Goal: Transaction & Acquisition: Purchase product/service

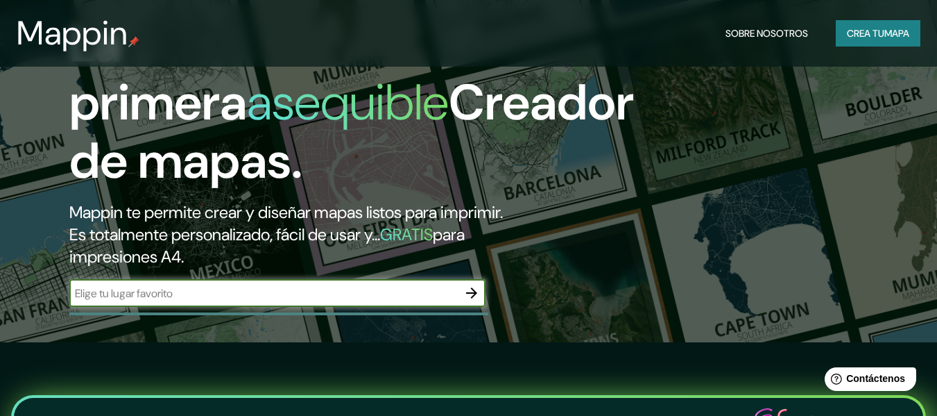
scroll to position [139, 0]
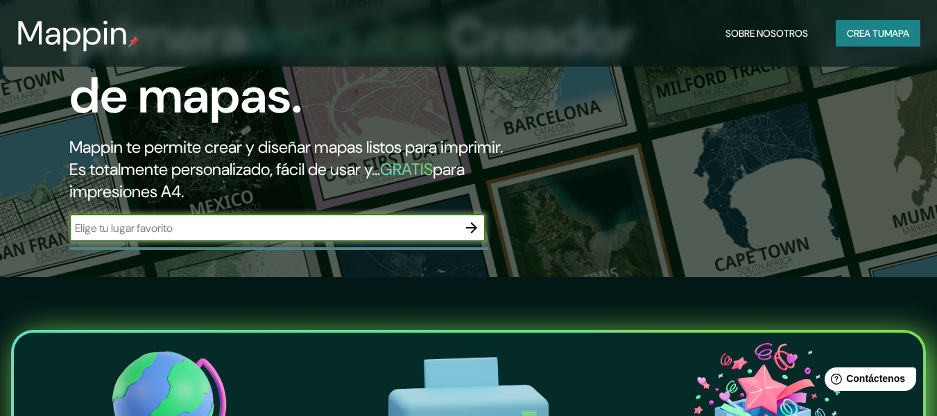
click at [294, 230] on input "text" at bounding box center [263, 228] width 389 height 16
type input "madre de [DEMOGRAPHIC_DATA]"
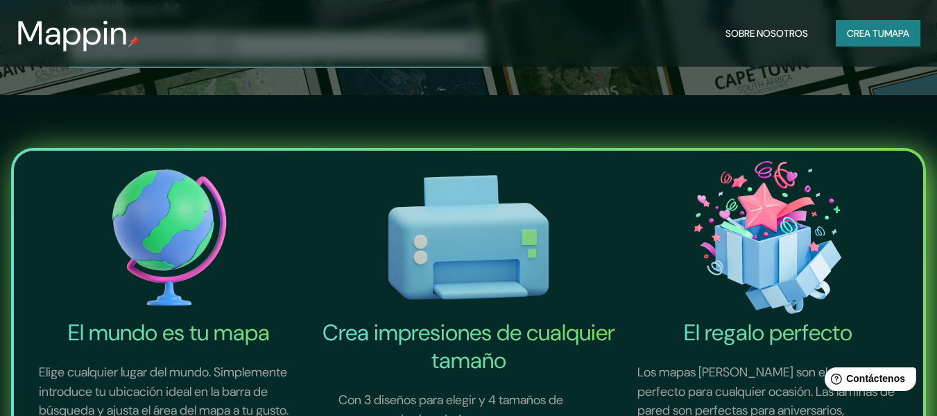
scroll to position [347, 0]
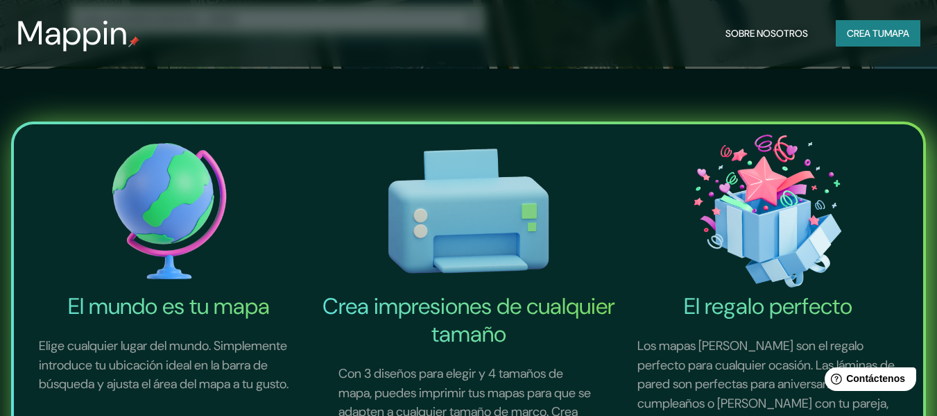
click at [863, 28] on font "Crea tu" at bounding box center [865, 33] width 37 height 12
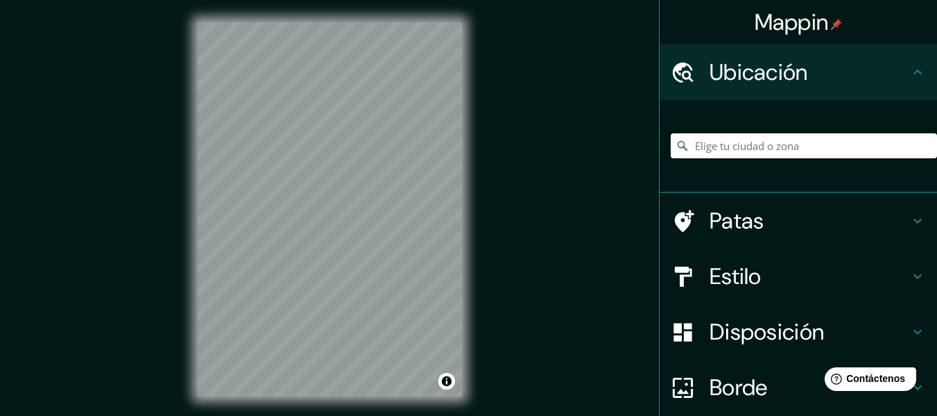
click at [742, 143] on input "Elige tu ciudad o zona" at bounding box center [804, 145] width 266 height 25
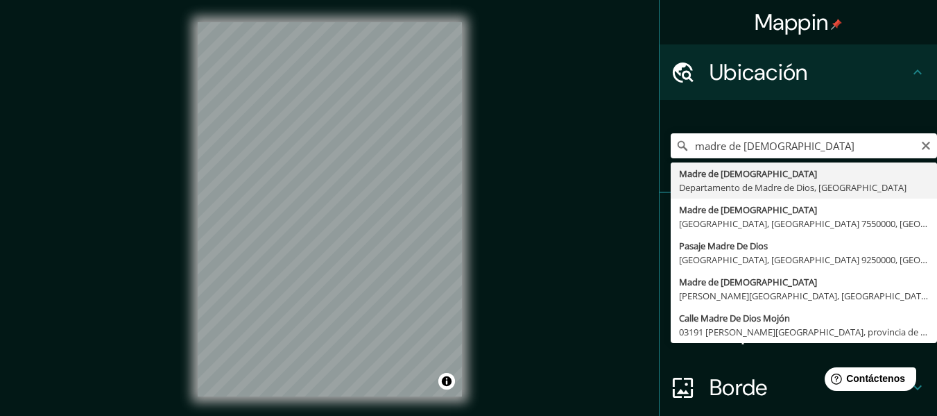
type input "[DEMOGRAPHIC_DATA], Departamento de [DEMOGRAPHIC_DATA], [GEOGRAPHIC_DATA]"
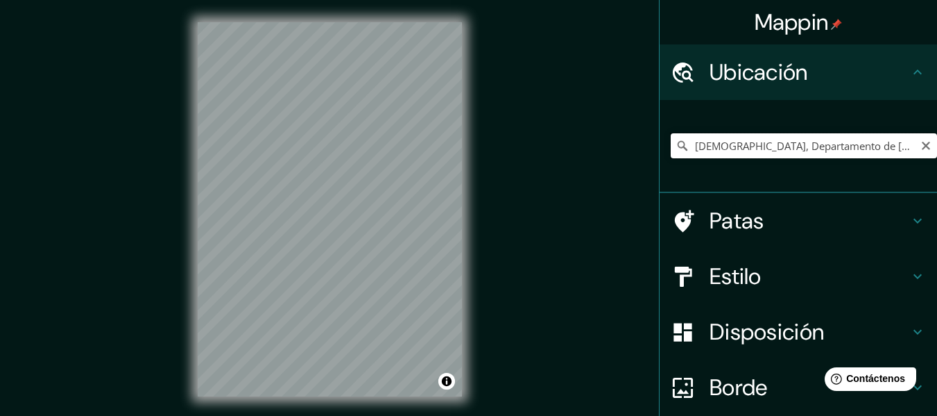
click at [850, 137] on input "[DEMOGRAPHIC_DATA], Departamento de [DEMOGRAPHIC_DATA], [GEOGRAPHIC_DATA]" at bounding box center [804, 145] width 266 height 25
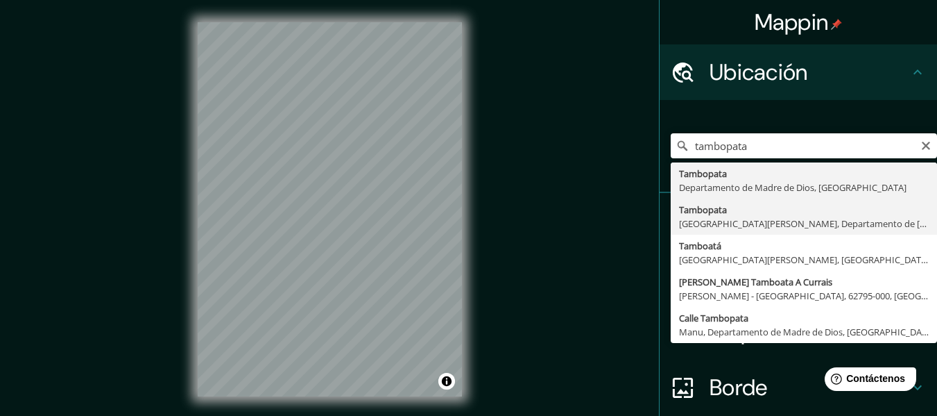
type input "Tambopata, [GEOGRAPHIC_DATA][PERSON_NAME], Departamento de [GEOGRAPHIC_DATA], […"
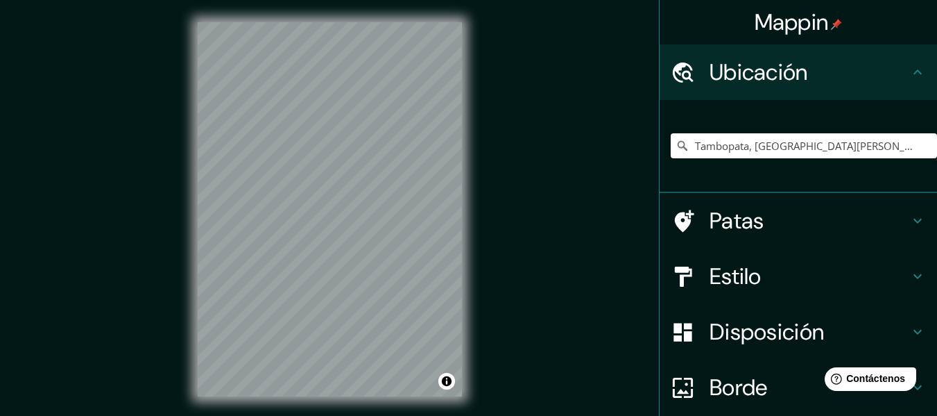
click at [760, 280] on h4 "Estilo" at bounding box center [810, 276] width 200 height 28
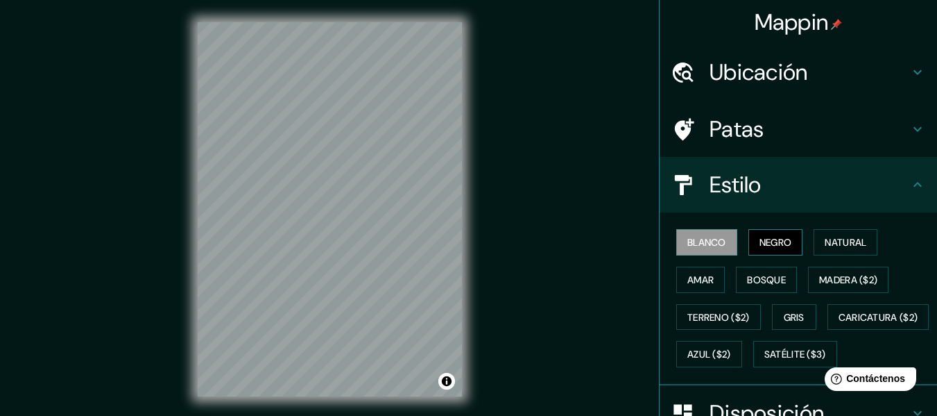
click at [766, 241] on font "Negro" at bounding box center [776, 242] width 33 height 12
click at [715, 235] on font "Blanco" at bounding box center [707, 242] width 39 height 18
click at [825, 238] on font "Natural" at bounding box center [846, 242] width 42 height 12
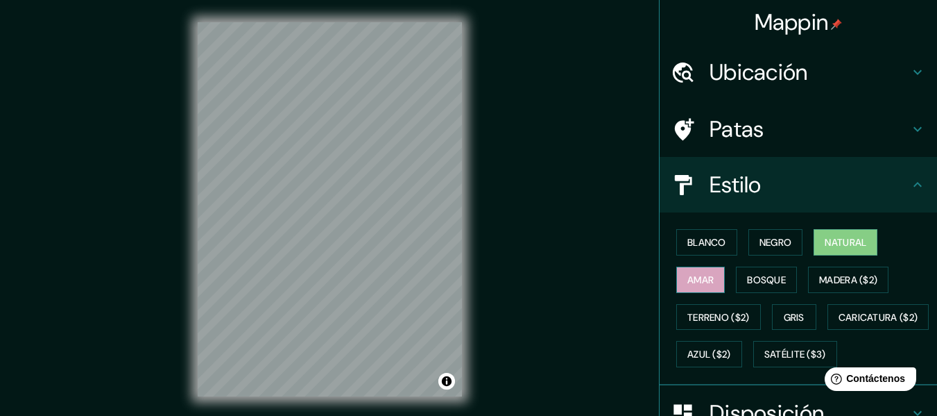
click at [688, 277] on font "Amar" at bounding box center [701, 279] width 26 height 12
click at [749, 276] on font "Bosque" at bounding box center [766, 279] width 39 height 12
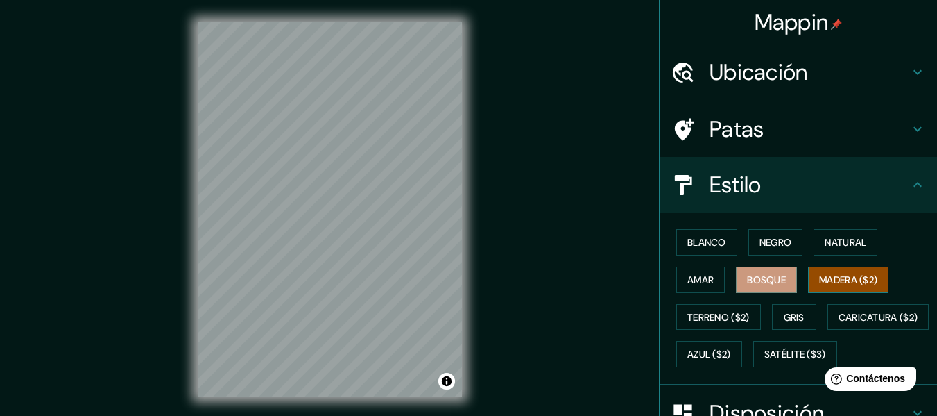
click at [819, 278] on font "Madera ($2)" at bounding box center [848, 279] width 58 height 12
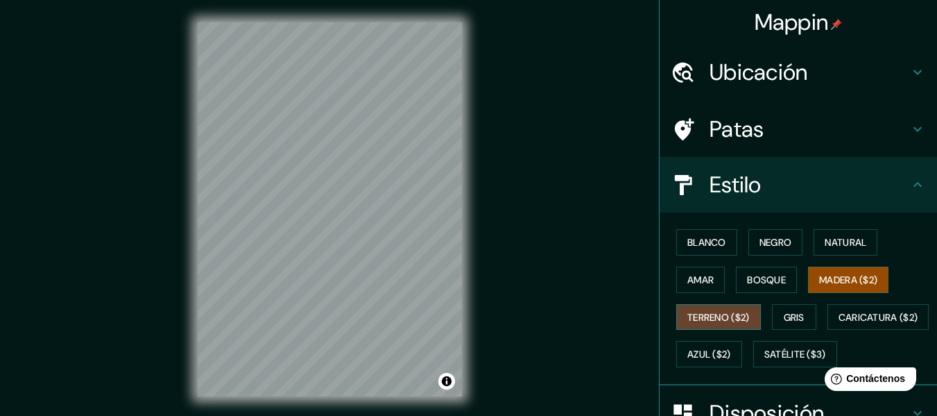
click at [711, 312] on font "Terreno ($2)" at bounding box center [719, 317] width 62 height 12
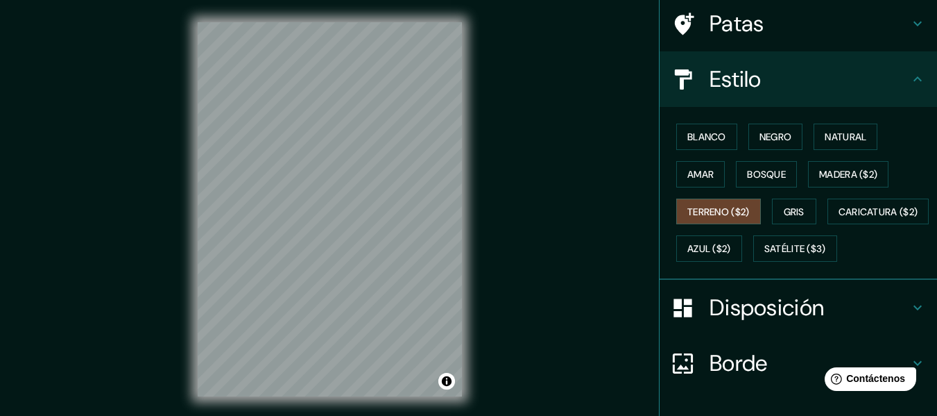
scroll to position [26, 0]
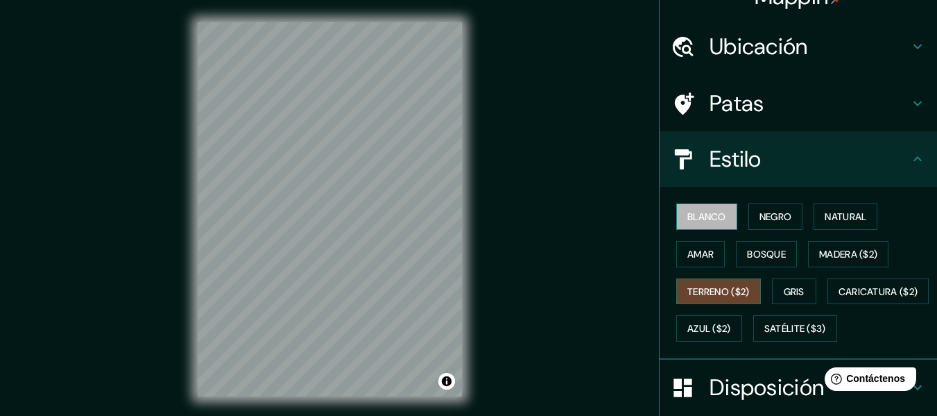
click at [695, 217] on font "Blanco" at bounding box center [707, 216] width 39 height 12
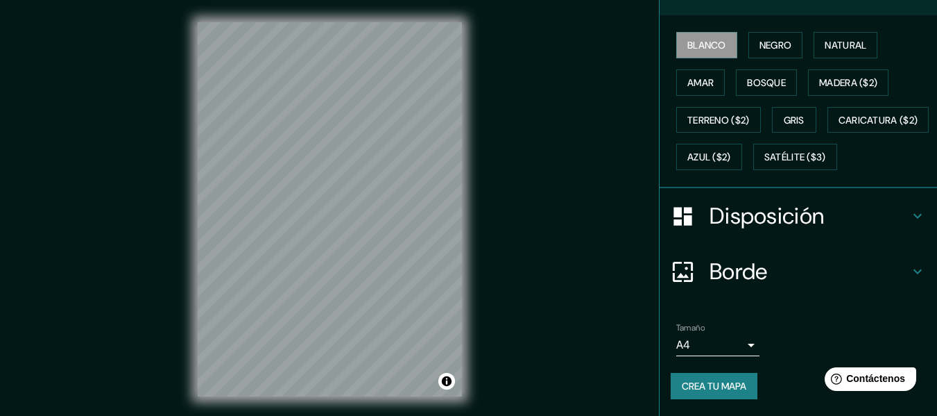
scroll to position [234, 0]
click at [782, 209] on font "Disposición" at bounding box center [767, 215] width 114 height 29
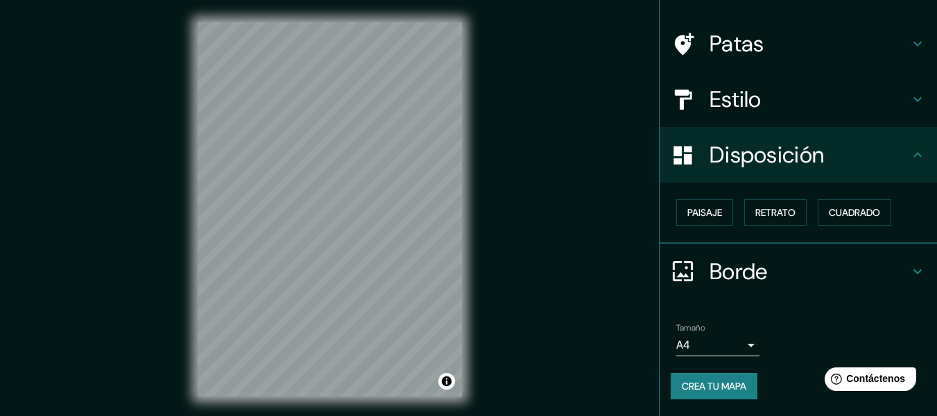
scroll to position [85, 0]
click at [711, 216] on font "Paisaje" at bounding box center [705, 213] width 35 height 12
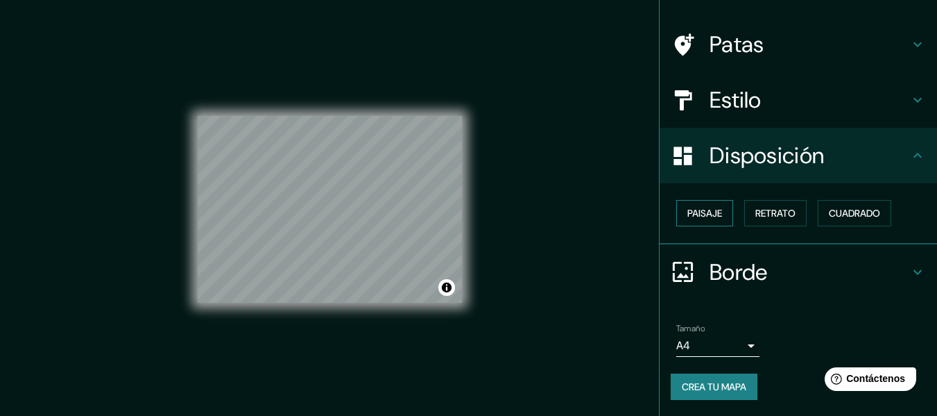
click at [711, 216] on font "Paisaje" at bounding box center [705, 213] width 35 height 12
click at [756, 217] on font "Retrato" at bounding box center [776, 213] width 40 height 12
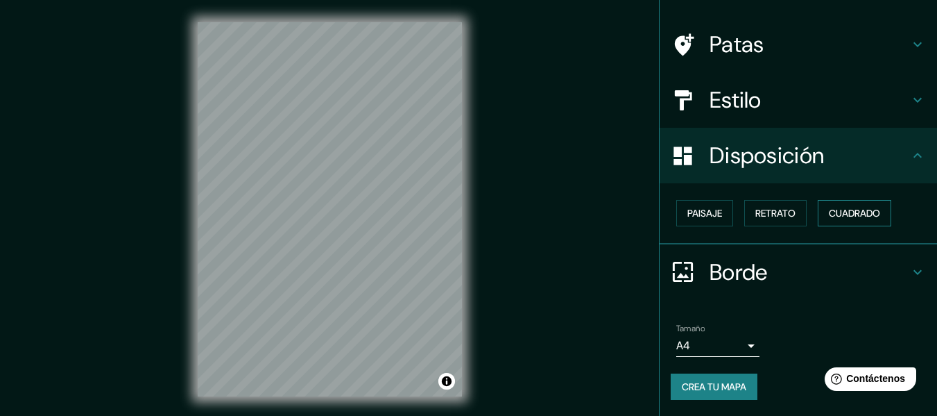
click at [829, 221] on font "Cuadrado" at bounding box center [854, 213] width 51 height 18
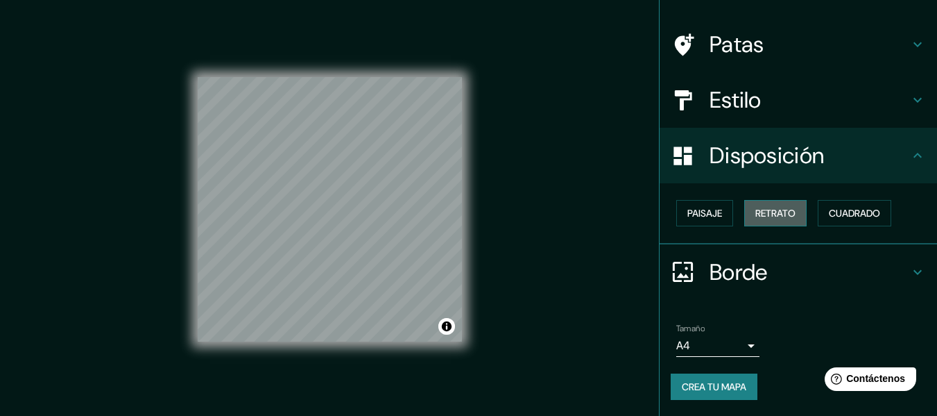
click at [783, 220] on font "Retrato" at bounding box center [776, 213] width 40 height 18
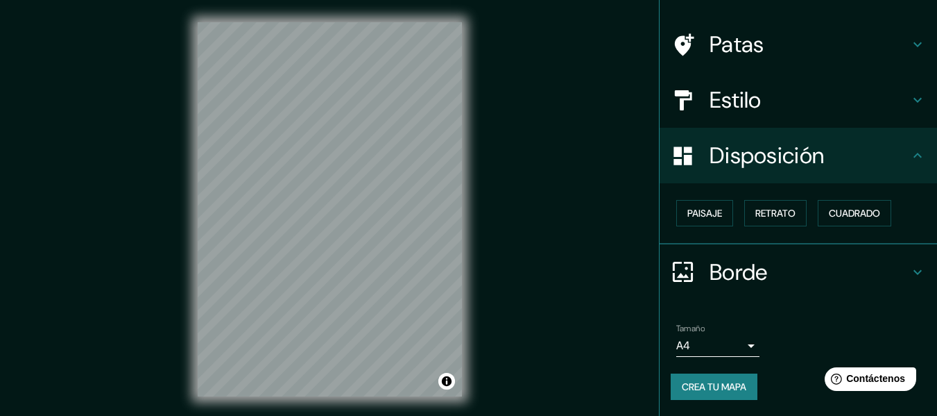
click at [745, 281] on font "Borde" at bounding box center [739, 271] width 58 height 29
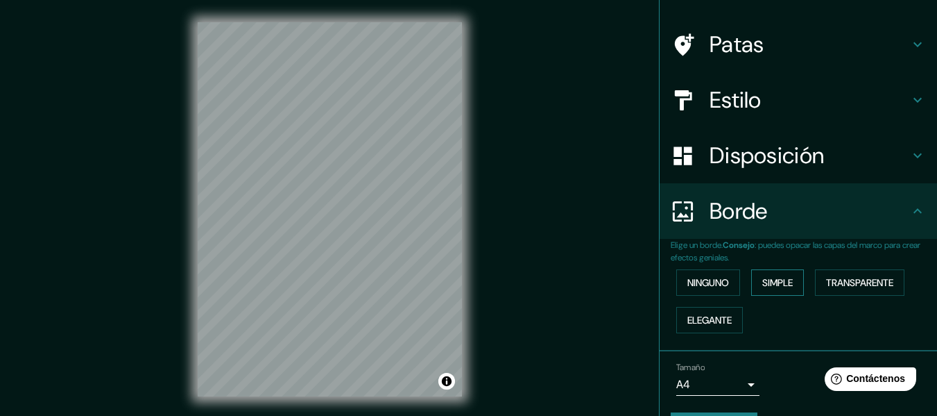
click at [764, 278] on font "Simple" at bounding box center [778, 282] width 31 height 12
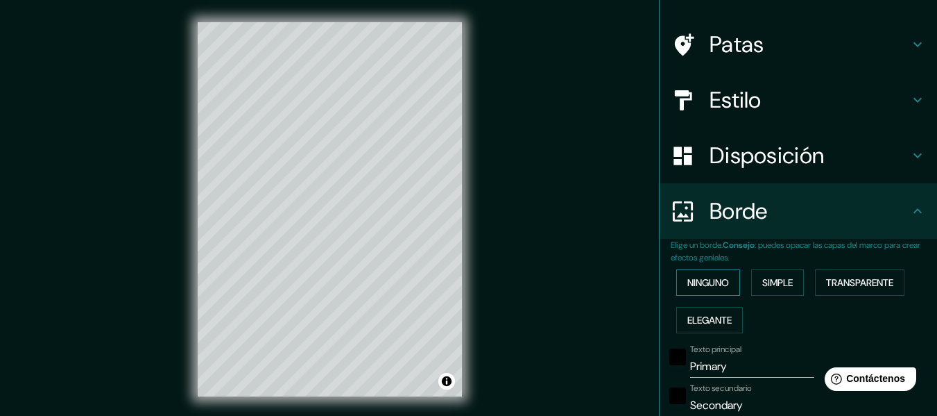
click at [717, 282] on font "Ninguno" at bounding box center [709, 282] width 42 height 12
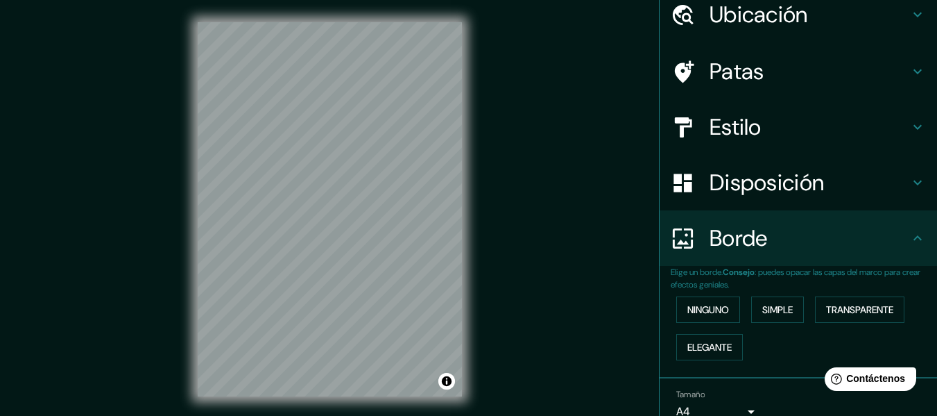
scroll to position [124, 0]
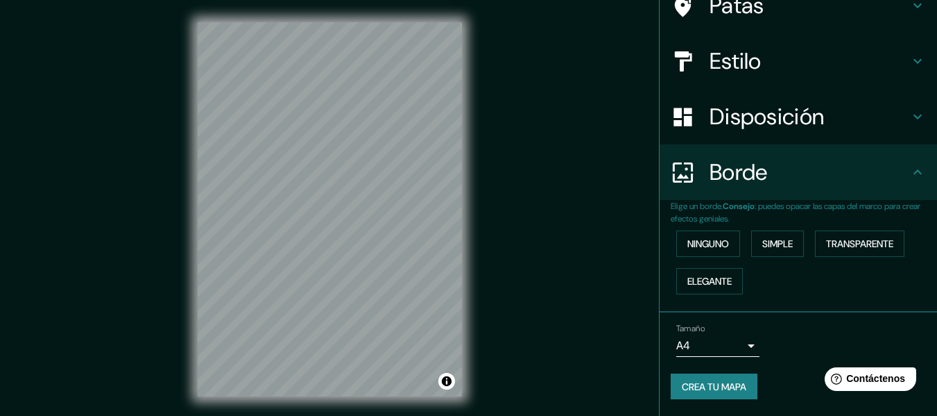
click at [746, 349] on body "Mappin Ubicación Tambopata, [GEOGRAPHIC_DATA][PERSON_NAME], Departamento de [GE…" at bounding box center [468, 208] width 937 height 416
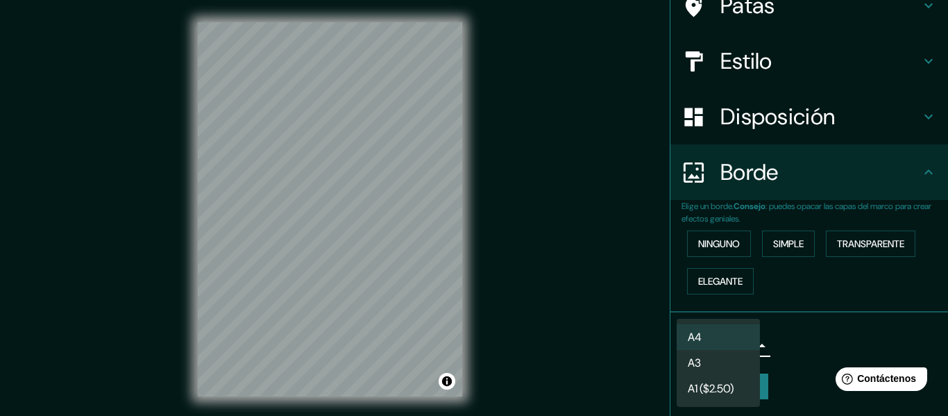
click at [797, 328] on div at bounding box center [474, 208] width 948 height 416
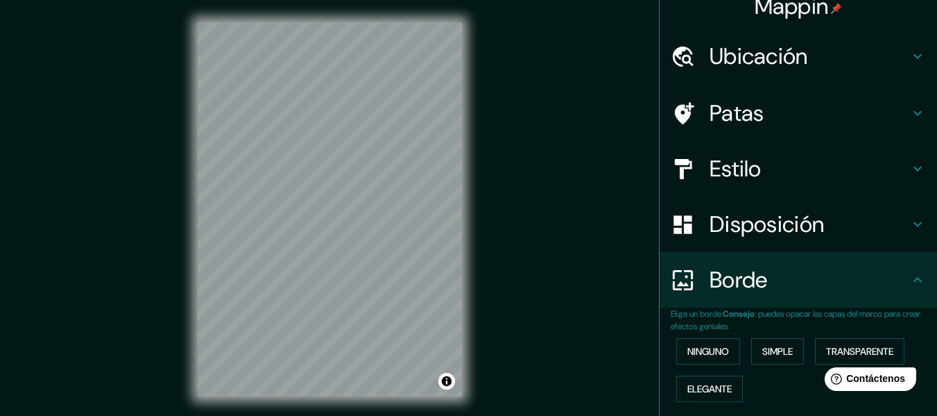
scroll to position [0, 0]
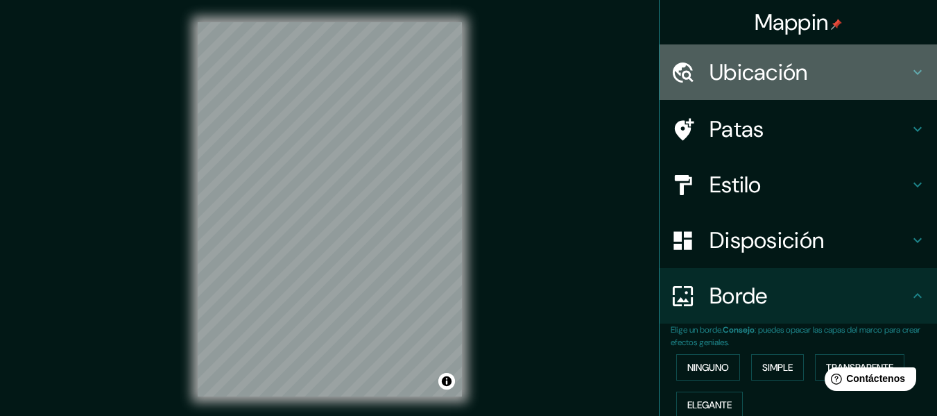
click at [814, 76] on h4 "Ubicación" at bounding box center [810, 72] width 200 height 28
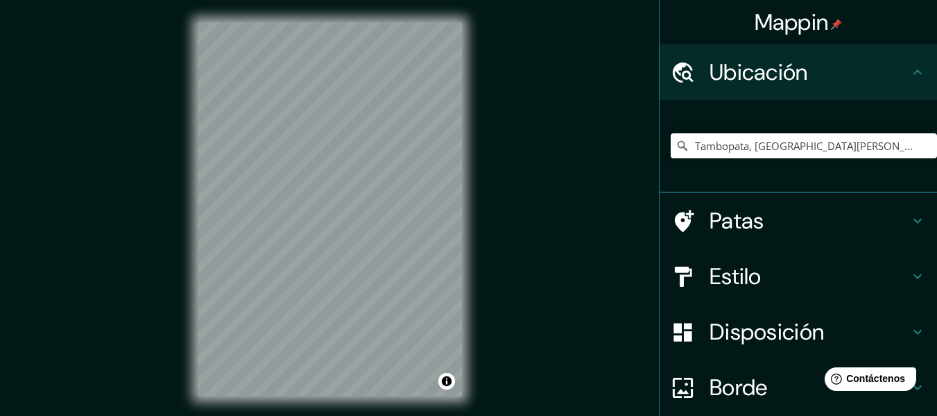
click at [833, 76] on h4 "Ubicación" at bounding box center [810, 72] width 200 height 28
click at [913, 76] on icon at bounding box center [918, 72] width 17 height 17
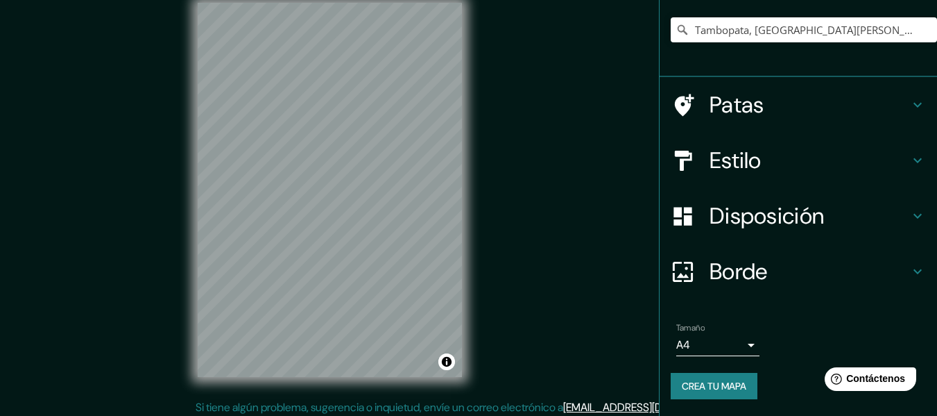
scroll to position [25, 0]
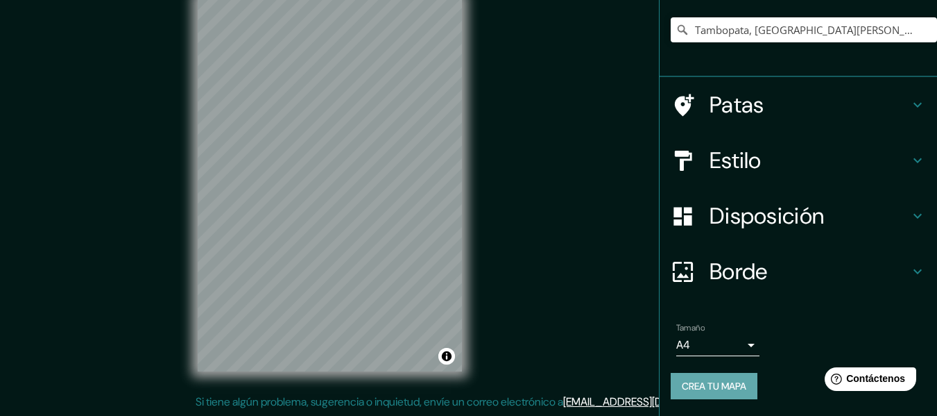
click at [717, 382] on font "Crea tu mapa" at bounding box center [714, 386] width 65 height 12
click at [735, 383] on font "Crea tu mapa" at bounding box center [714, 386] width 65 height 12
click at [450, 355] on button "Activar o desactivar atribución" at bounding box center [447, 356] width 17 height 17
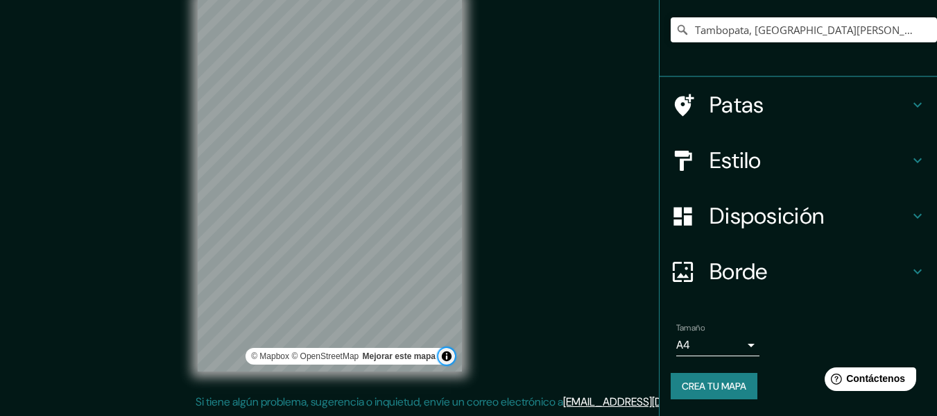
click at [450, 355] on button "Activar o desactivar atribución" at bounding box center [447, 356] width 17 height 17
click at [445, 358] on button "Activar o desactivar atribución" at bounding box center [447, 356] width 17 height 17
click at [394, 357] on font "Mejorar este mapa" at bounding box center [399, 356] width 73 height 10
click at [725, 388] on font "Crea tu mapa" at bounding box center [714, 386] width 65 height 12
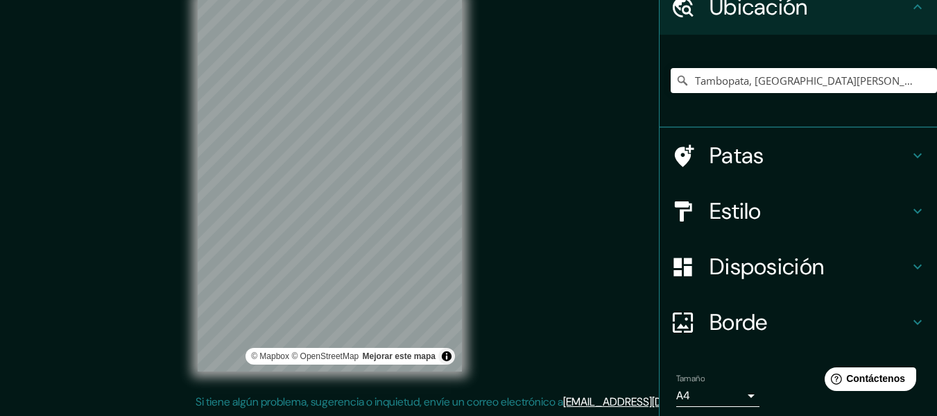
scroll to position [0, 0]
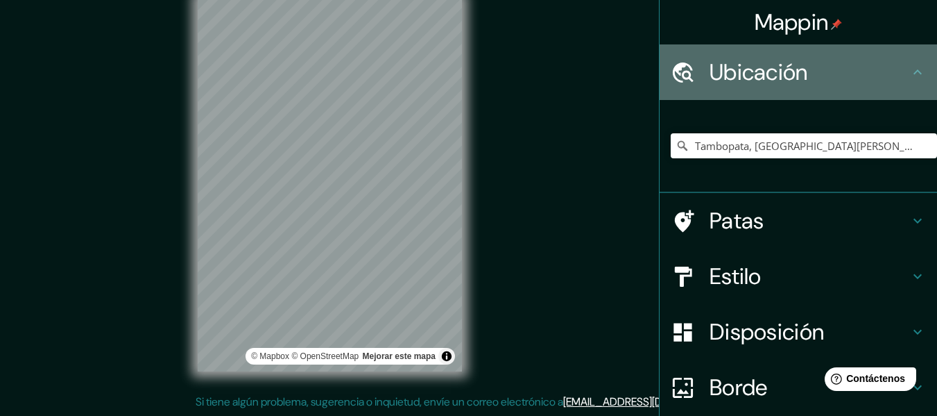
click at [869, 72] on h4 "Ubicación" at bounding box center [810, 72] width 200 height 28
click at [915, 69] on icon at bounding box center [918, 72] width 17 height 17
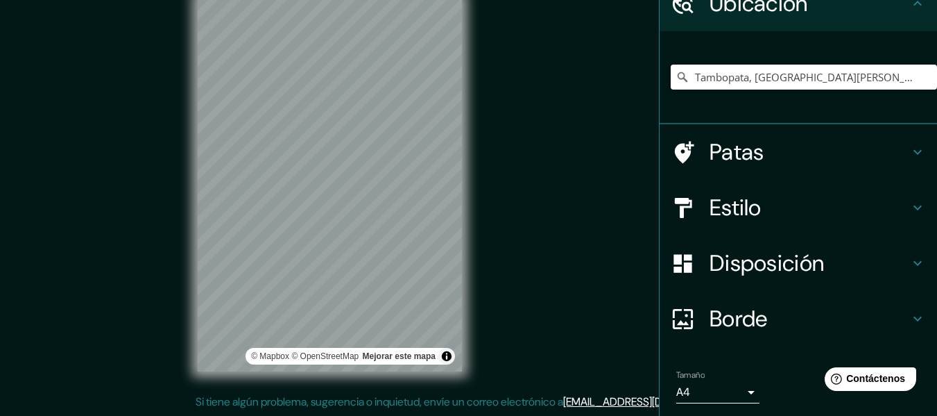
scroll to position [116, 0]
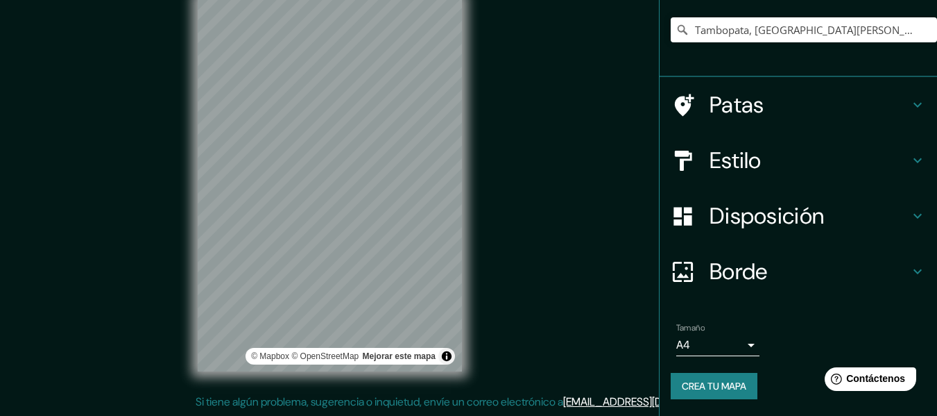
click at [708, 385] on font "Crea tu mapa" at bounding box center [714, 386] width 65 height 12
click at [531, 180] on div "Mappin Ubicación Tambopata, [GEOGRAPHIC_DATA][PERSON_NAME], Departamento de [GE…" at bounding box center [468, 195] width 937 height 441
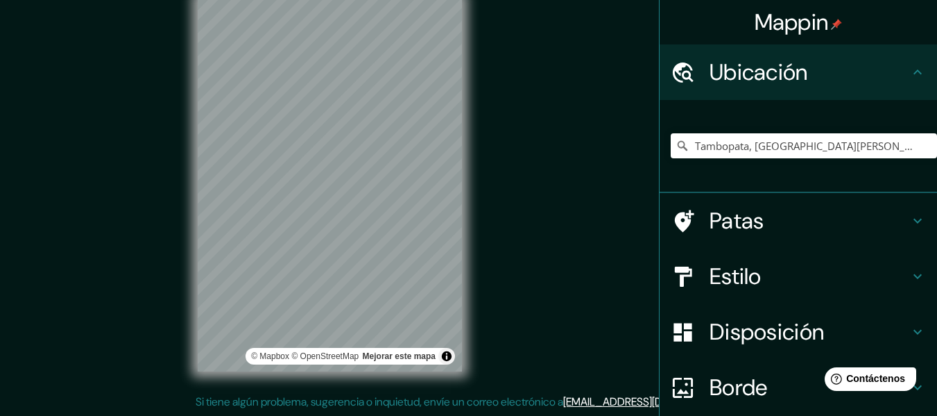
click at [915, 71] on icon at bounding box center [918, 72] width 17 height 17
click at [910, 74] on icon at bounding box center [918, 72] width 17 height 17
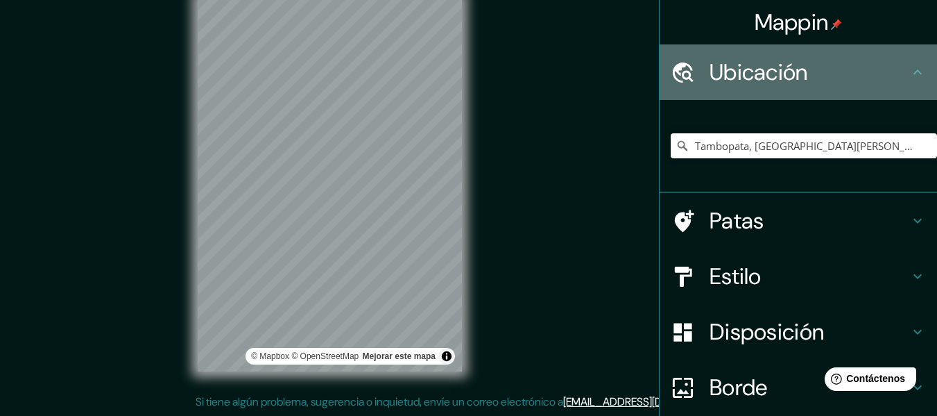
click at [750, 70] on font "Ubicación" at bounding box center [759, 72] width 99 height 29
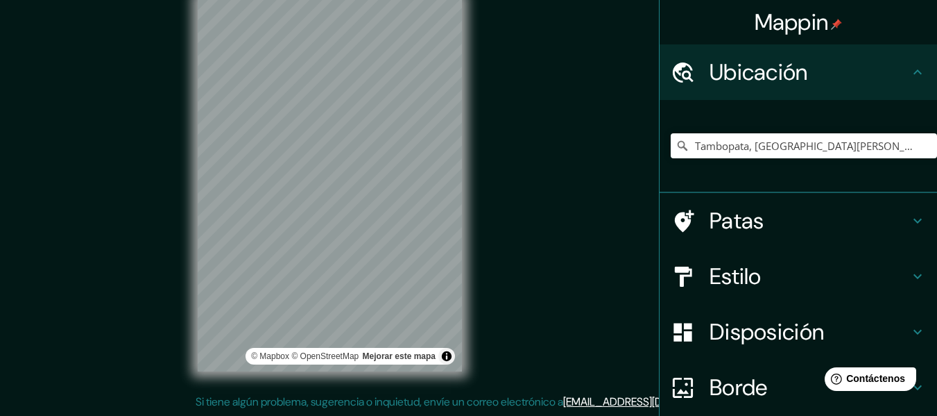
click at [786, 227] on h4 "Patas" at bounding box center [810, 221] width 200 height 28
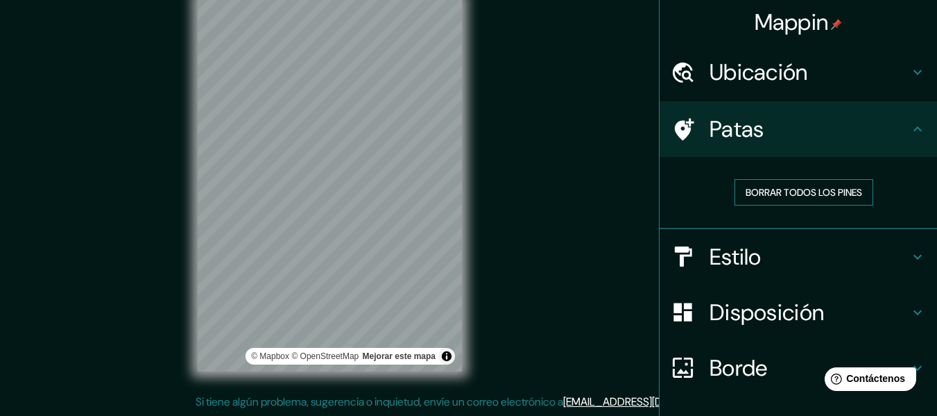
click at [797, 192] on font "Borrar todos los pines" at bounding box center [804, 192] width 117 height 12
click at [882, 136] on h4 "Patas" at bounding box center [810, 129] width 200 height 28
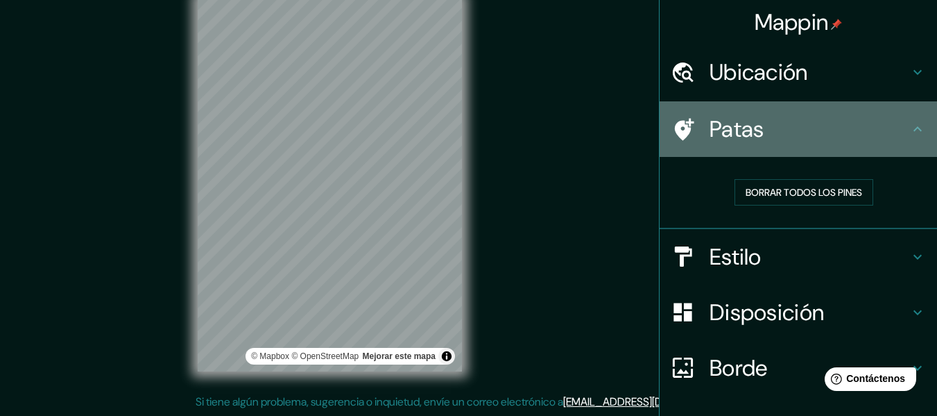
click at [915, 126] on icon at bounding box center [918, 129] width 17 height 17
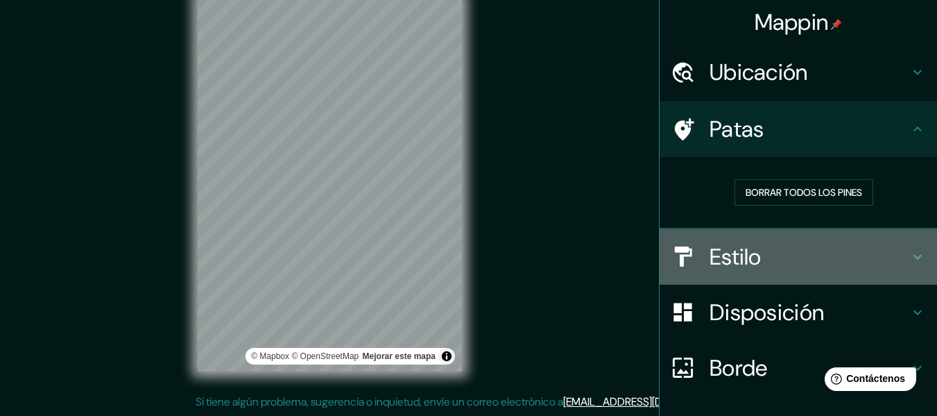
click at [833, 267] on h4 "Estilo" at bounding box center [810, 257] width 200 height 28
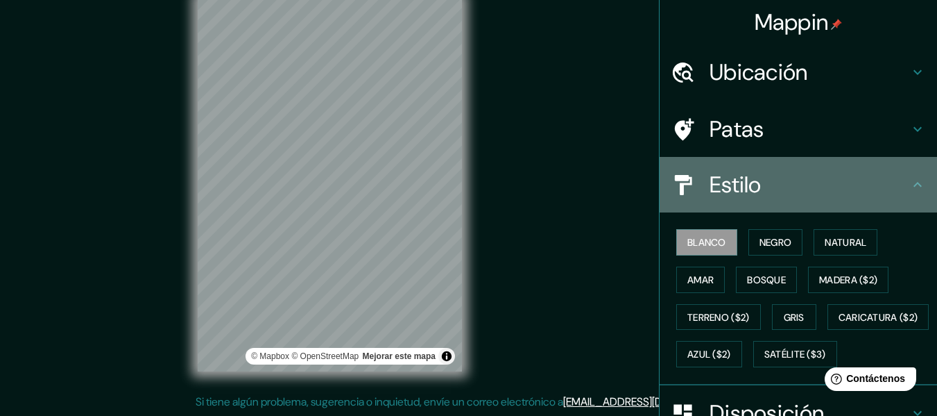
click at [828, 187] on h4 "Estilo" at bounding box center [810, 185] width 200 height 28
click at [910, 187] on icon at bounding box center [918, 184] width 17 height 17
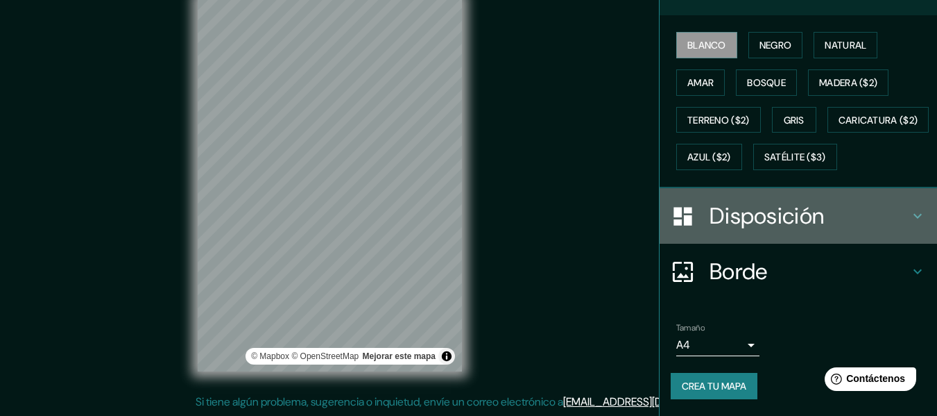
click at [739, 230] on font "Disposición" at bounding box center [767, 215] width 114 height 29
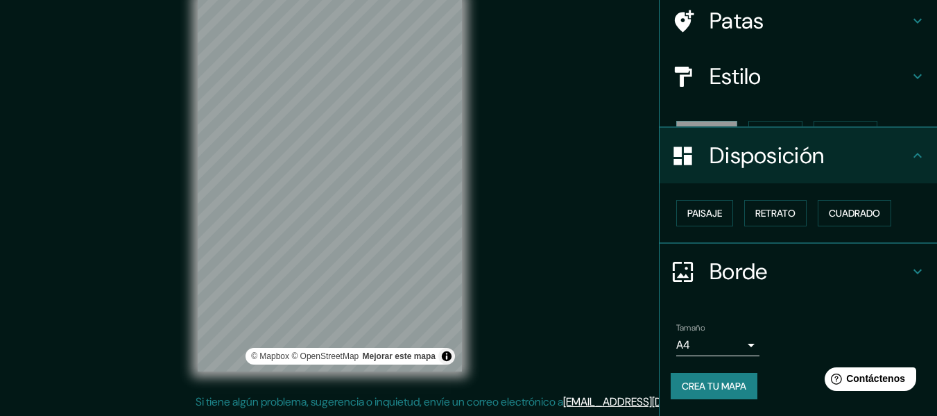
scroll to position [85, 0]
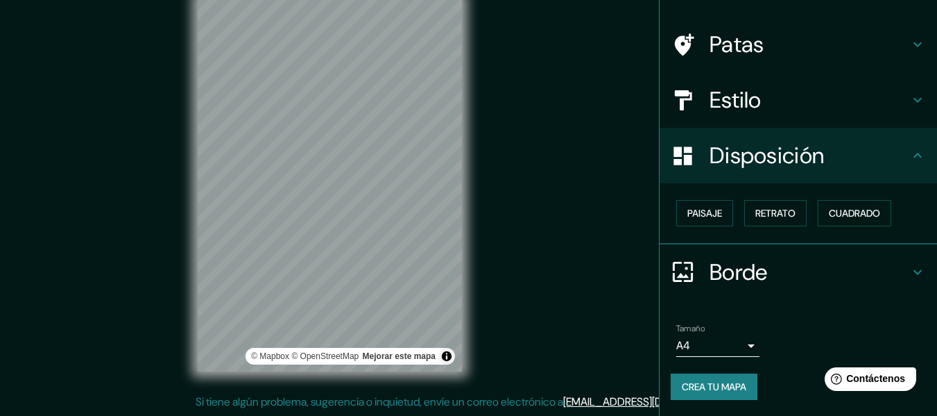
click at [742, 264] on font "Borde" at bounding box center [739, 271] width 58 height 29
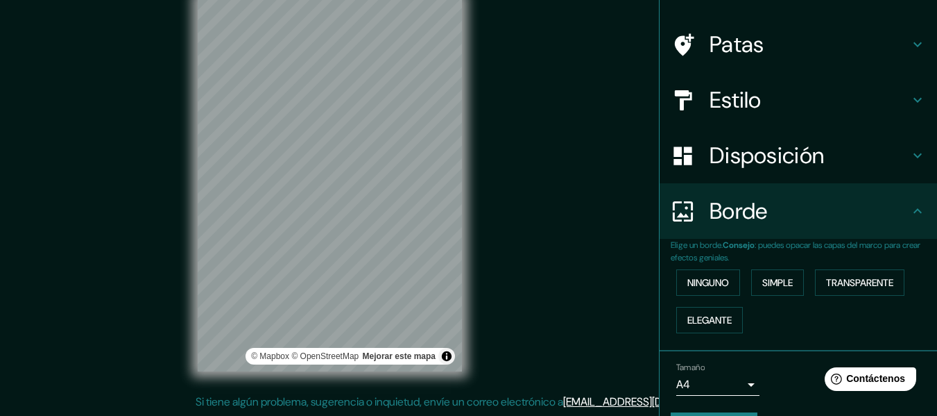
click at [747, 232] on div "Borde" at bounding box center [799, 211] width 278 height 56
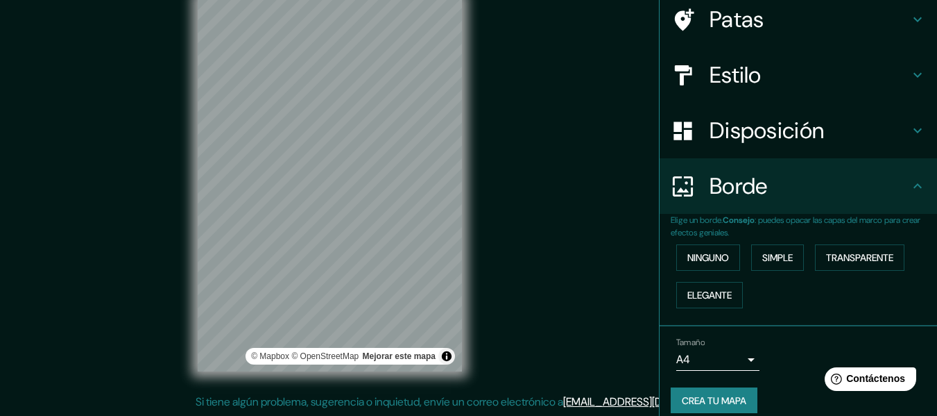
scroll to position [124, 0]
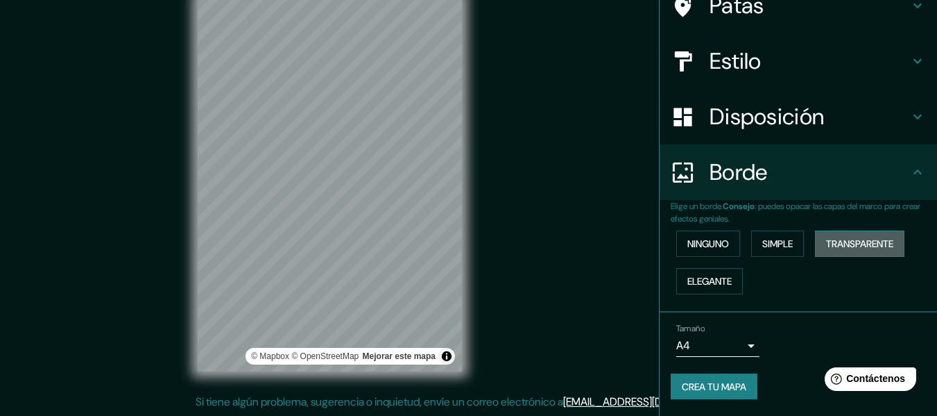
click at [876, 235] on font "Transparente" at bounding box center [859, 244] width 67 height 18
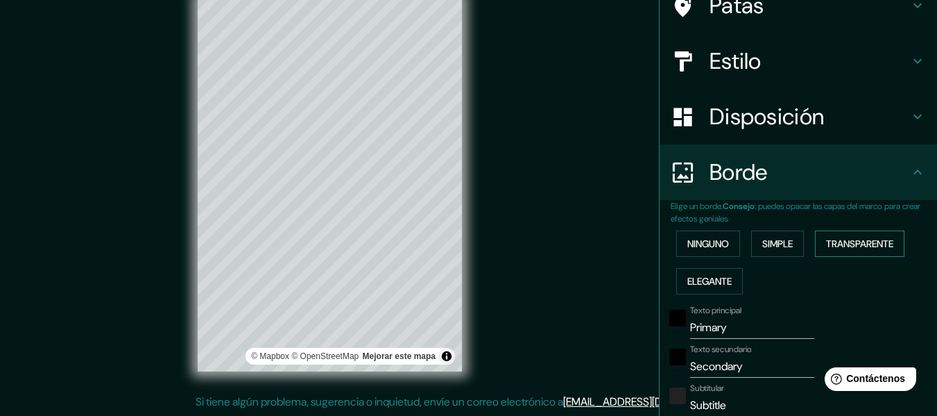
click at [876, 235] on font "Transparente" at bounding box center [859, 244] width 67 height 18
type input "183"
type input "30"
click at [688, 237] on font "Ninguno" at bounding box center [709, 244] width 42 height 18
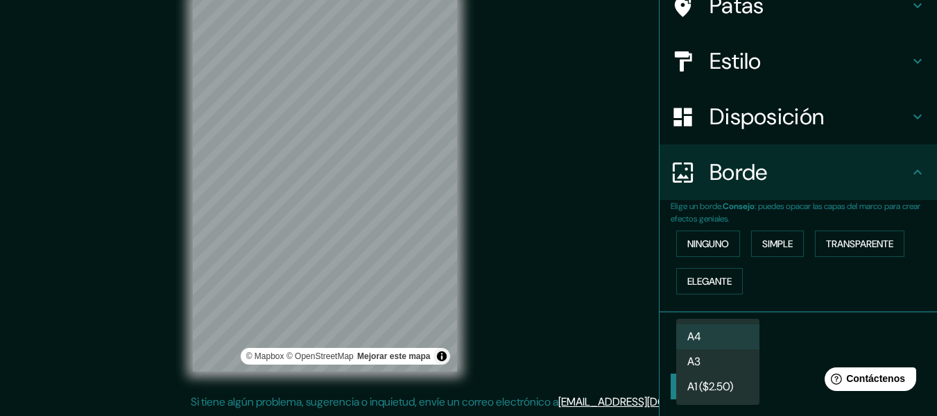
click at [731, 344] on body "Mappin Ubicación Tambopata, [GEOGRAPHIC_DATA][PERSON_NAME], Departamento de [GE…" at bounding box center [468, 183] width 937 height 416
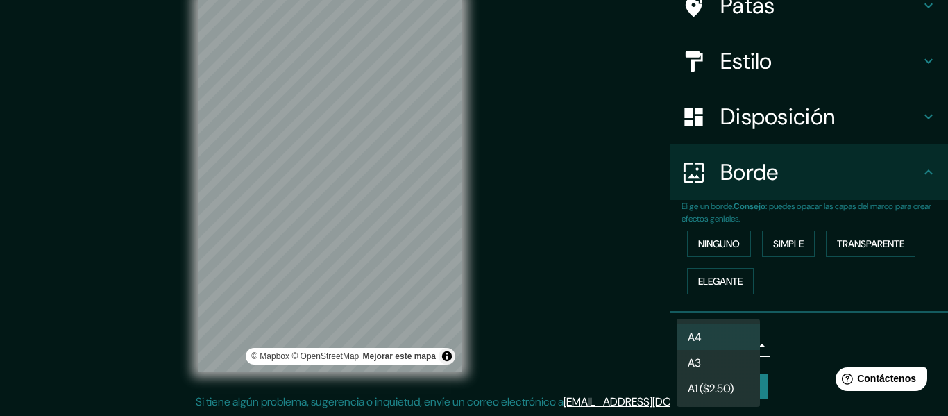
click at [714, 340] on li "A4" at bounding box center [718, 337] width 83 height 26
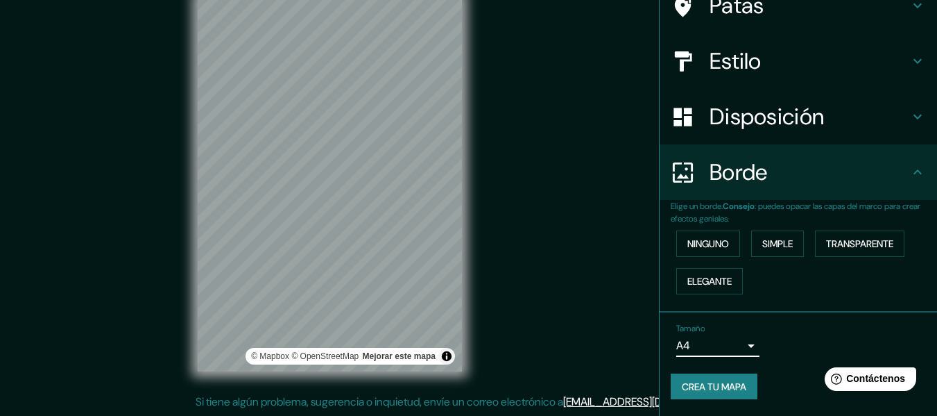
click at [716, 380] on font "Crea tu mapa" at bounding box center [714, 386] width 65 height 12
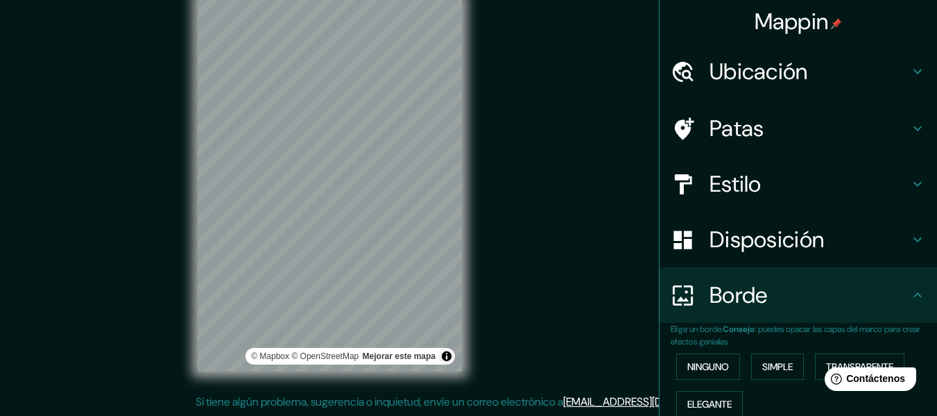
scroll to position [0, 0]
drag, startPoint x: 769, startPoint y: 18, endPoint x: 846, endPoint y: 114, distance: 123.4
click at [852, 108] on div "Patas" at bounding box center [799, 129] width 278 height 56
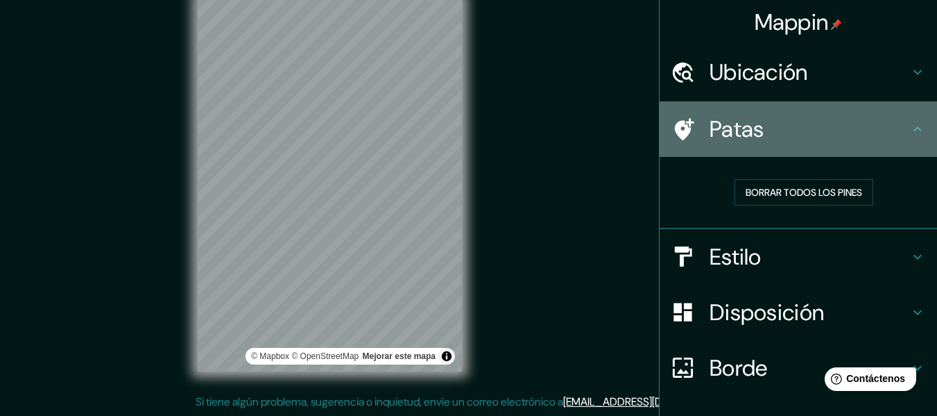
click at [912, 112] on div "Patas" at bounding box center [799, 129] width 278 height 56
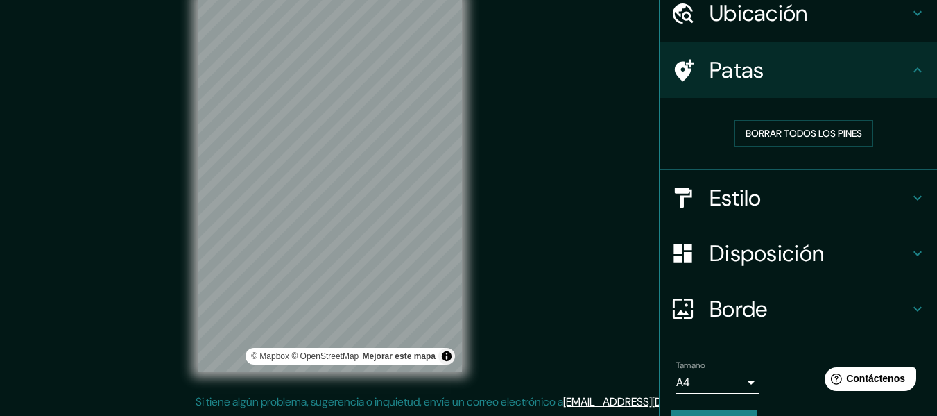
scroll to position [96, 0]
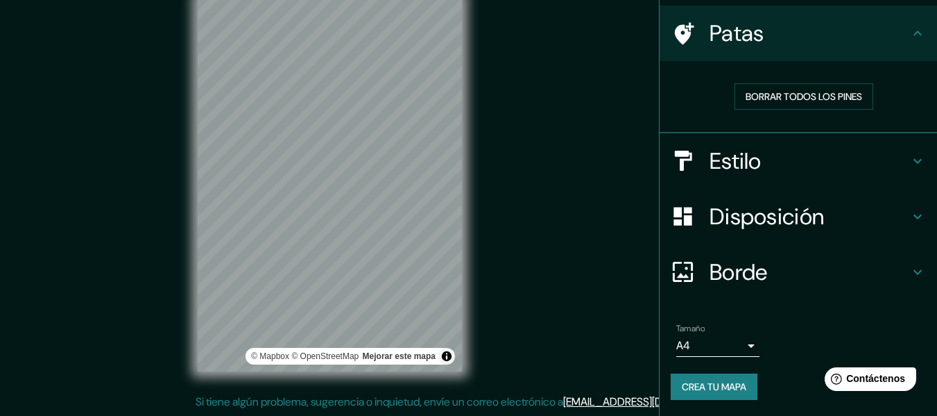
click at [797, 228] on font "Disposición" at bounding box center [767, 216] width 114 height 29
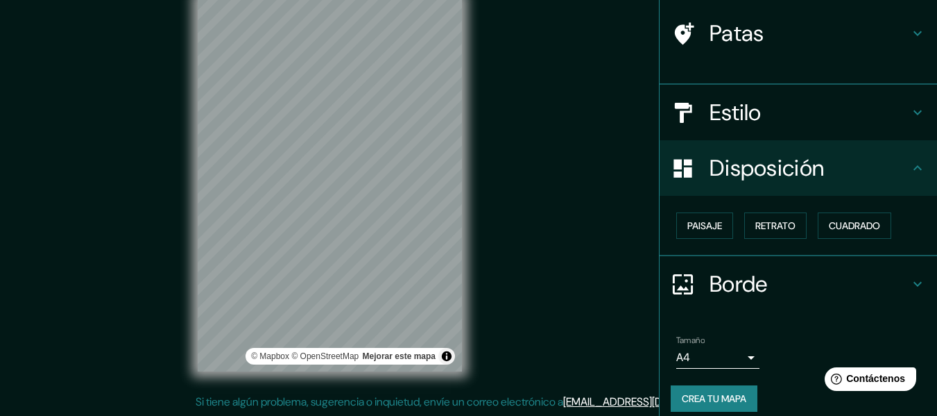
scroll to position [85, 0]
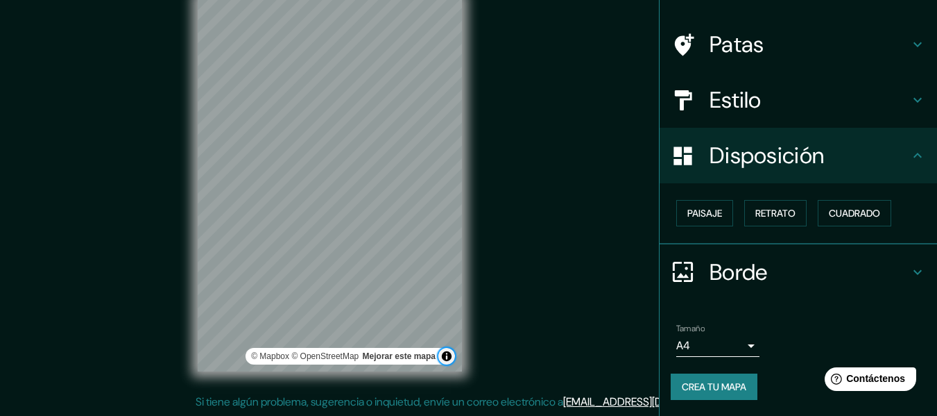
click at [447, 353] on button "Activar o desactivar atribución" at bounding box center [447, 356] width 17 height 17
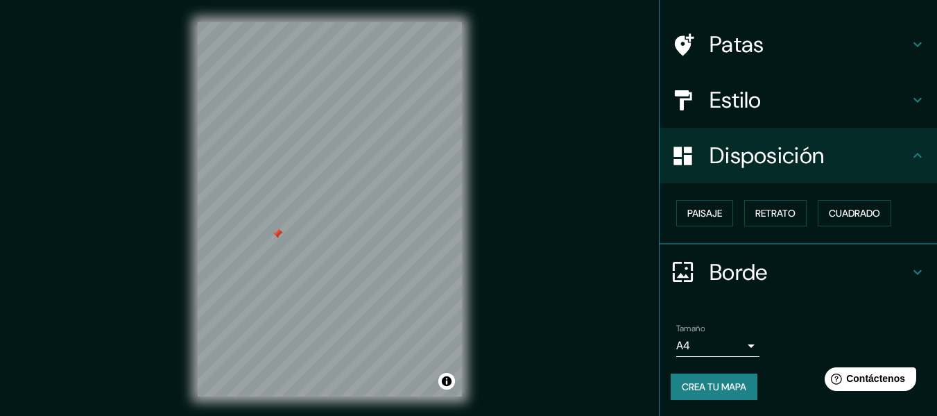
click at [717, 382] on font "Crea tu mapa" at bounding box center [714, 386] width 65 height 12
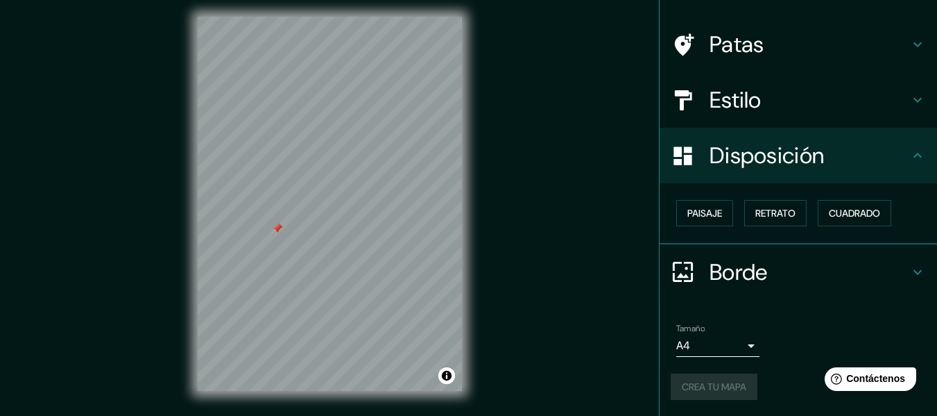
scroll to position [0, 0]
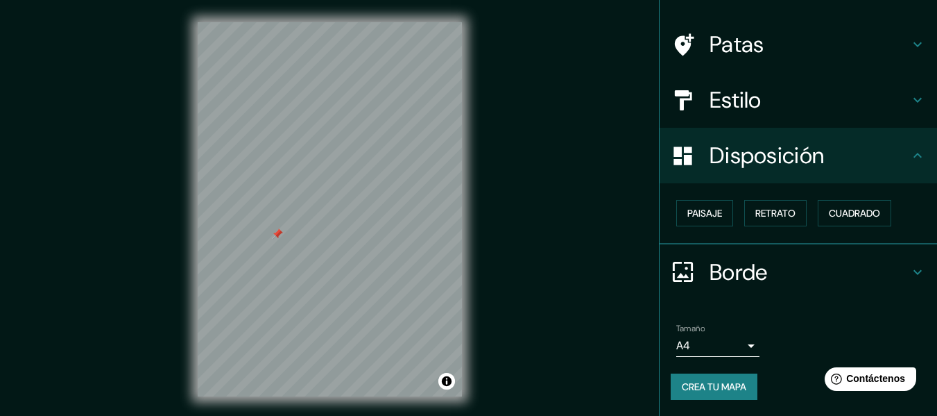
click at [278, 232] on div at bounding box center [277, 233] width 11 height 11
click at [730, 375] on button "Crea tu mapa" at bounding box center [714, 386] width 87 height 26
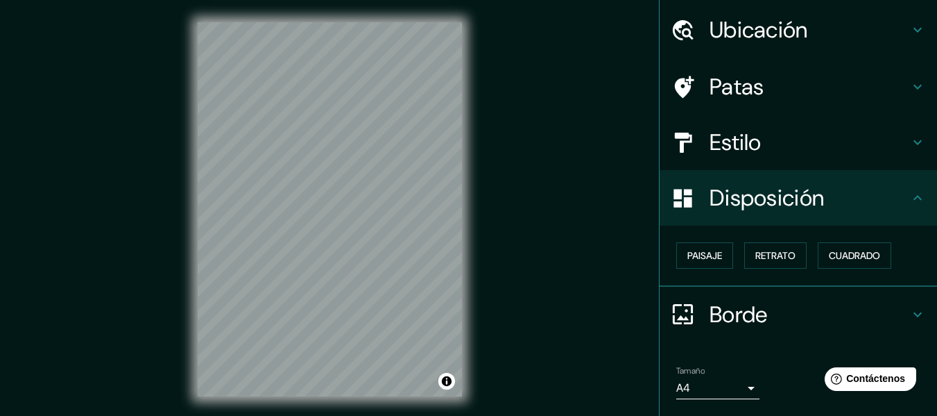
scroll to position [85, 0]
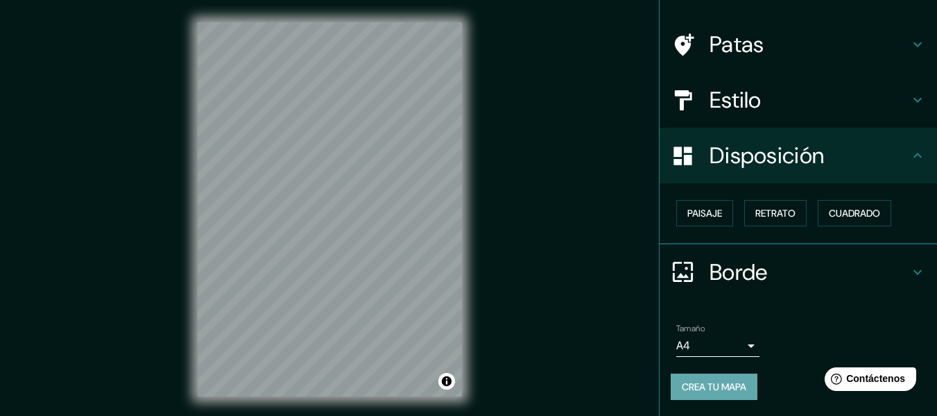
click at [714, 384] on font "Crea tu mapa" at bounding box center [714, 386] width 65 height 12
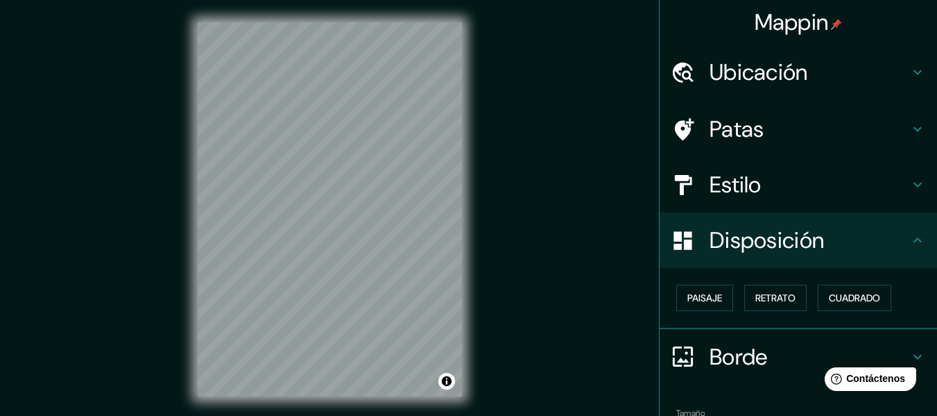
click at [770, 23] on font "Mappin" at bounding box center [792, 22] width 74 height 29
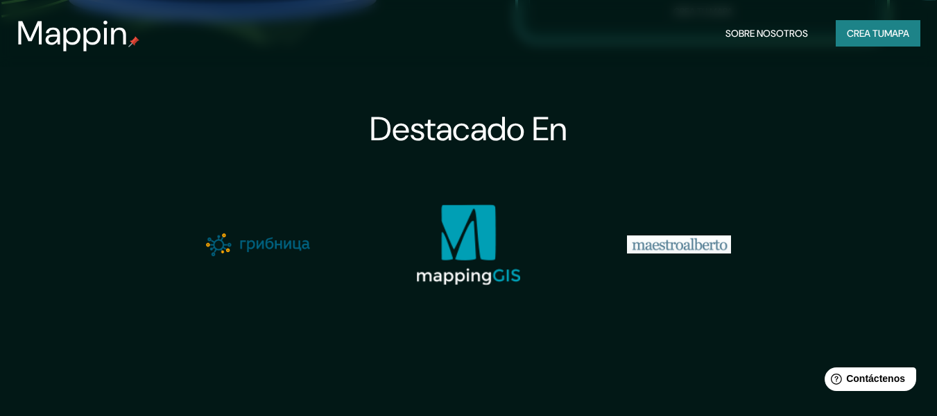
scroll to position [1134, 0]
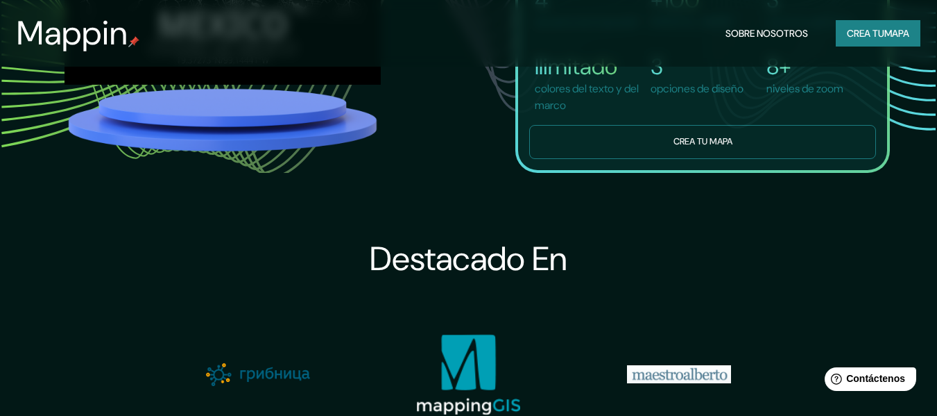
click at [699, 147] on font "Crea tu mapa" at bounding box center [703, 141] width 59 height 12
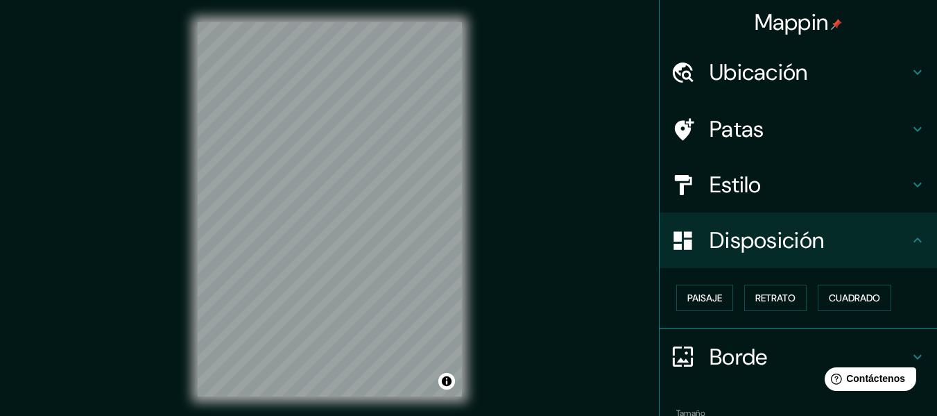
click at [770, 74] on font "Ubicación" at bounding box center [759, 72] width 99 height 29
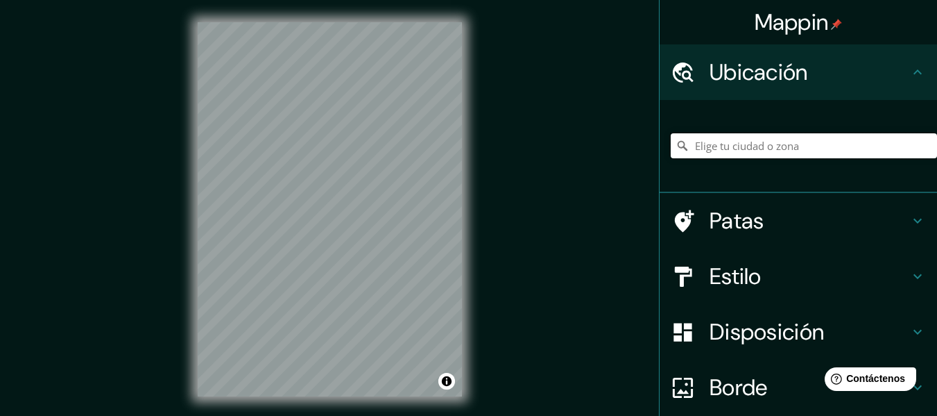
click at [791, 146] on input "Elige tu ciudad o zona" at bounding box center [804, 145] width 266 height 25
type input "r"
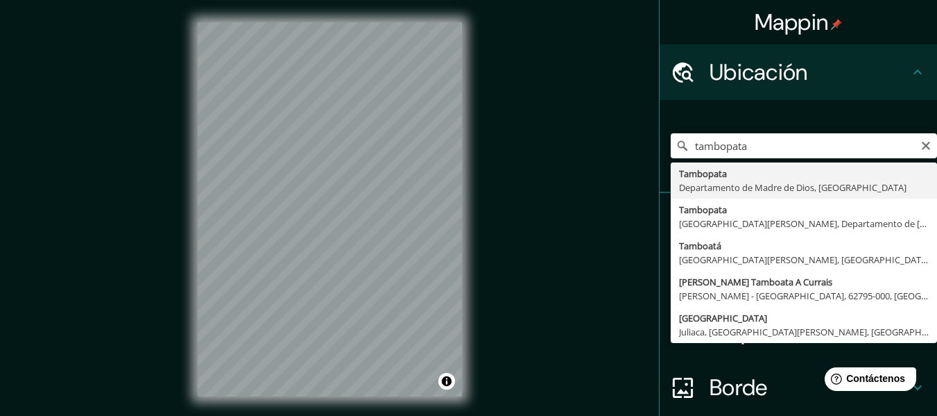
type input "Tambopata, Departamento de Madre de Dios, [GEOGRAPHIC_DATA]"
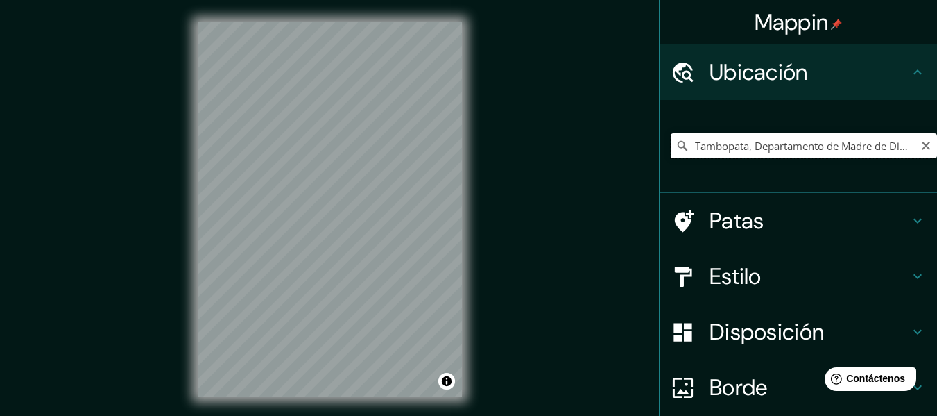
click at [793, 151] on input "Tambopata, Departamento de Madre de Dios, [GEOGRAPHIC_DATA]" at bounding box center [804, 145] width 266 height 25
click at [921, 144] on icon "Claro" at bounding box center [926, 145] width 11 height 11
click at [875, 144] on input "Elige tu ciudad o zona" at bounding box center [804, 145] width 266 height 25
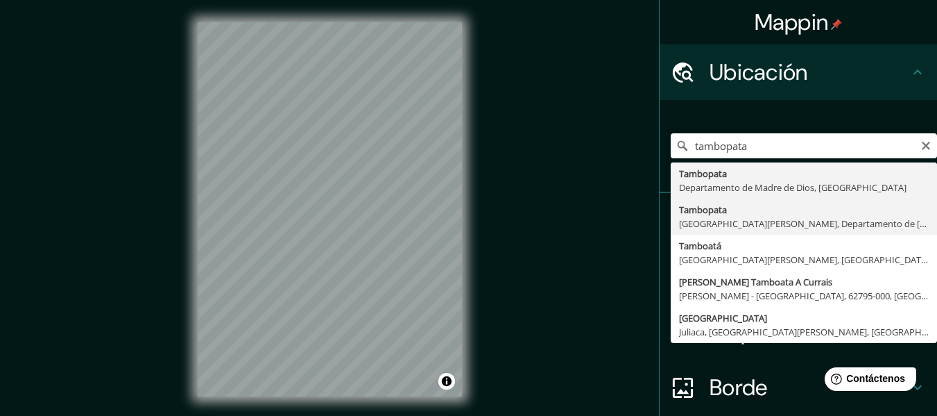
type input "Tambopata, [GEOGRAPHIC_DATA][PERSON_NAME], Departamento de [GEOGRAPHIC_DATA], […"
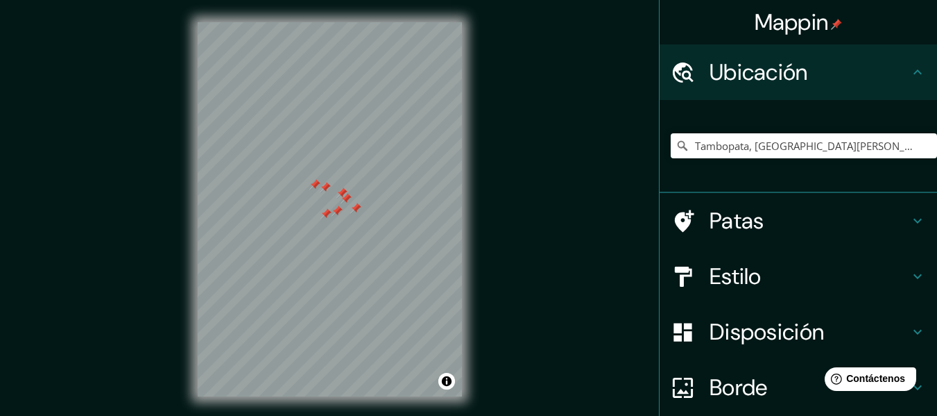
click at [341, 205] on div at bounding box center [337, 210] width 11 height 11
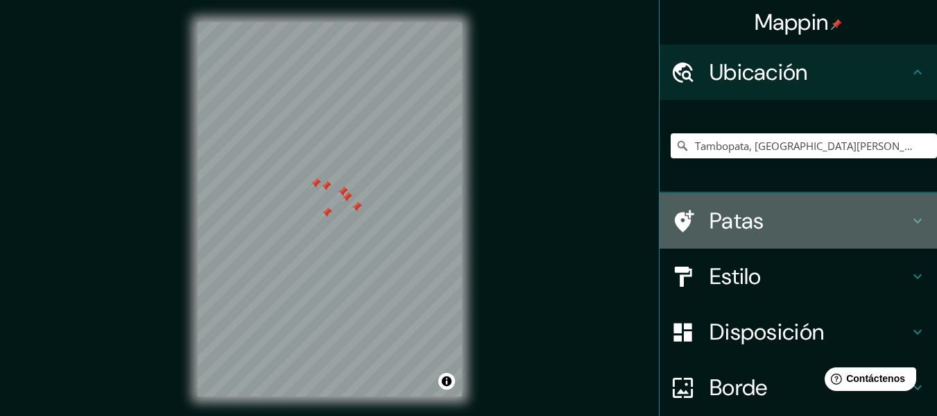
click at [791, 217] on h4 "Patas" at bounding box center [810, 221] width 200 height 28
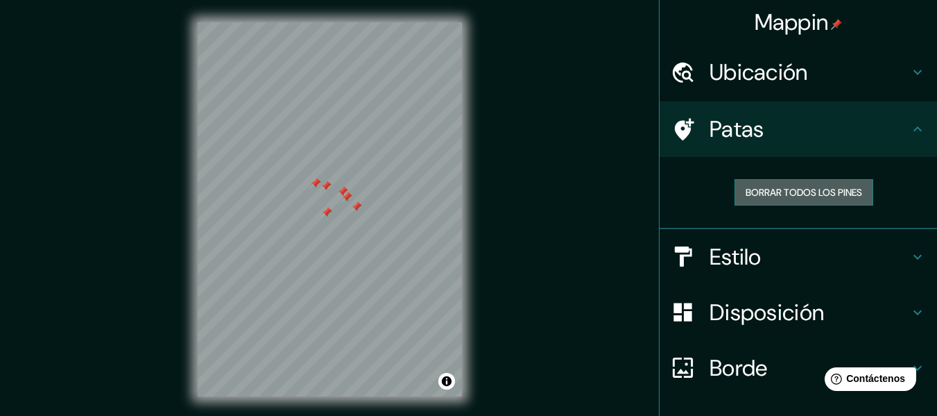
click at [801, 197] on font "Borrar todos los pines" at bounding box center [804, 192] width 117 height 12
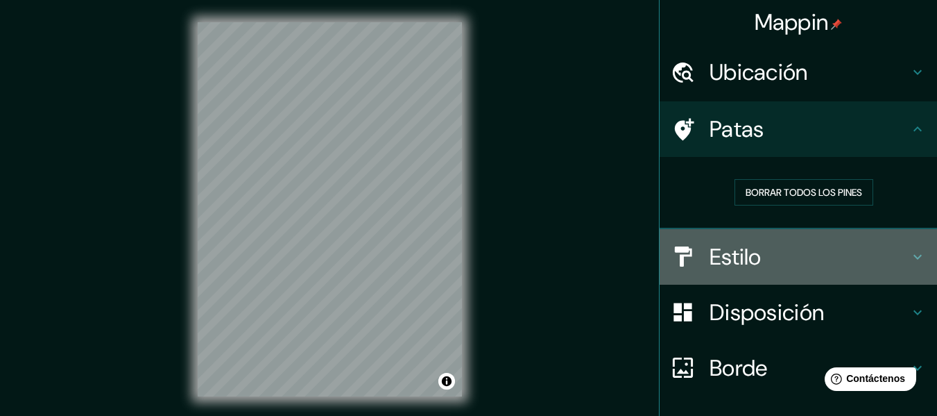
click at [771, 246] on h4 "Estilo" at bounding box center [810, 257] width 200 height 28
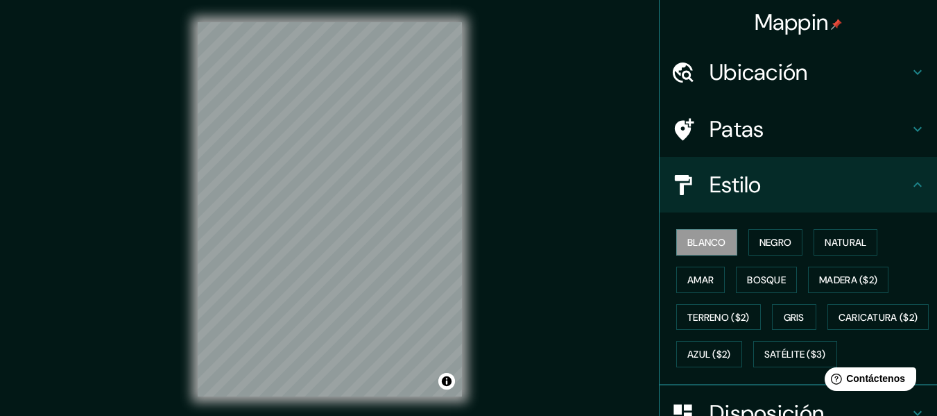
click at [773, 198] on h4 "Estilo" at bounding box center [810, 185] width 200 height 28
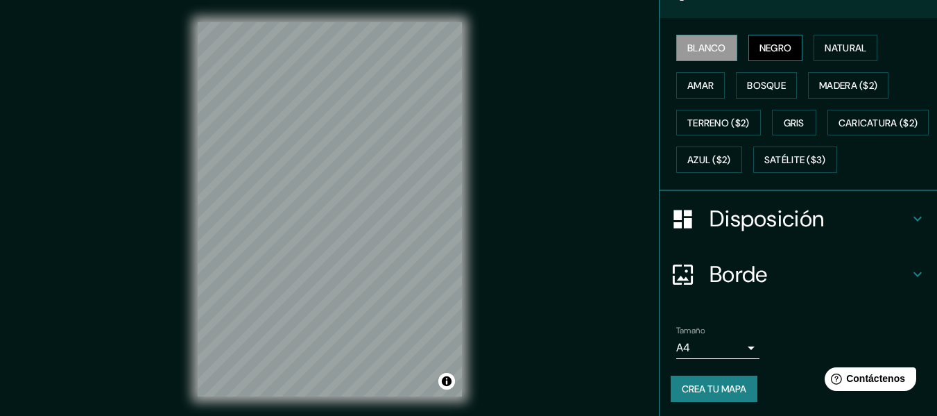
scroll to position [208, 0]
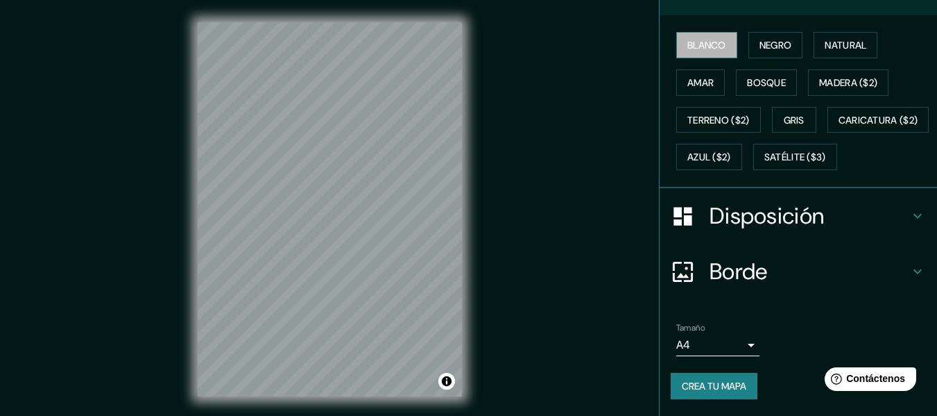
click at [711, 39] on font "Blanco" at bounding box center [707, 45] width 39 height 12
click at [760, 39] on font "Negro" at bounding box center [776, 45] width 33 height 12
click at [699, 39] on font "Blanco" at bounding box center [707, 45] width 39 height 12
click at [765, 166] on font "Satélite ($3)" at bounding box center [796, 157] width 62 height 18
click at [715, 39] on font "Blanco" at bounding box center [707, 45] width 39 height 12
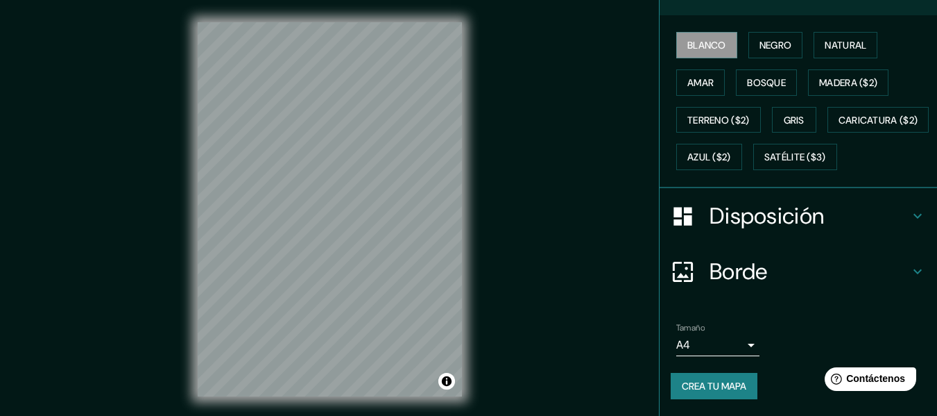
click at [754, 230] on font "Disposición" at bounding box center [767, 215] width 114 height 29
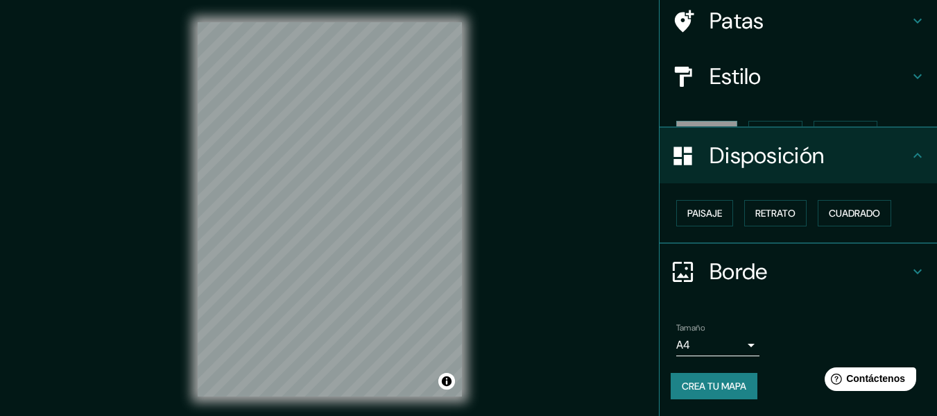
scroll to position [85, 0]
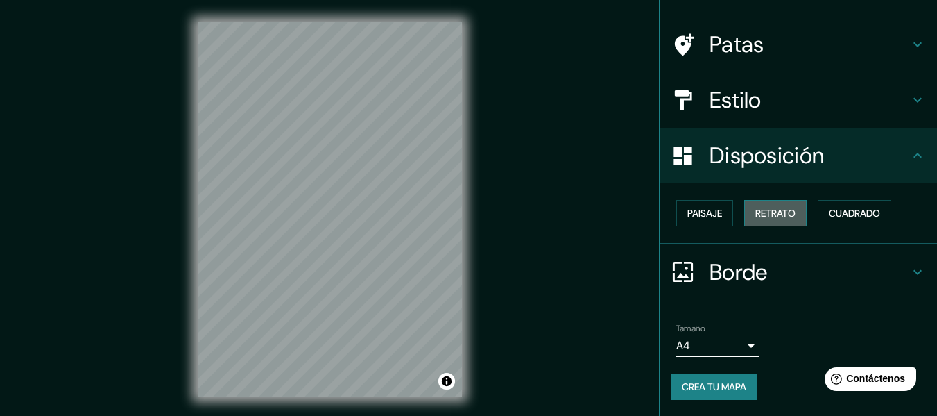
click at [787, 219] on font "Retrato" at bounding box center [776, 213] width 40 height 12
click at [757, 216] on font "Retrato" at bounding box center [776, 213] width 40 height 12
click at [844, 221] on font "Cuadrado" at bounding box center [854, 213] width 51 height 18
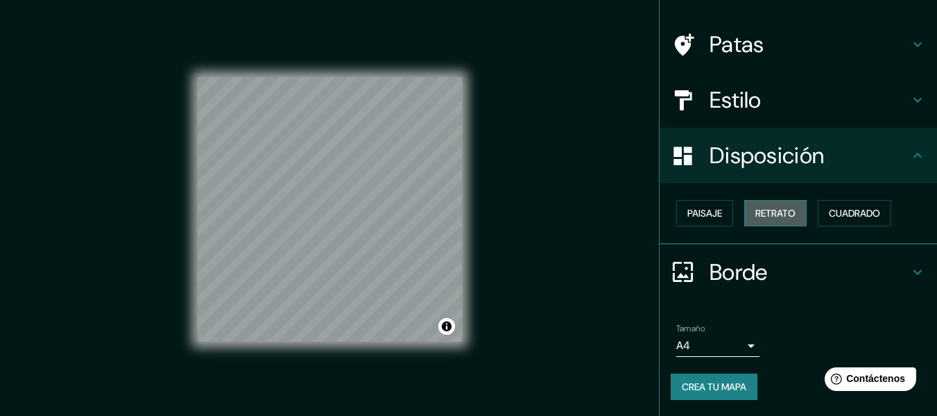
click at [776, 213] on font "Retrato" at bounding box center [776, 213] width 40 height 12
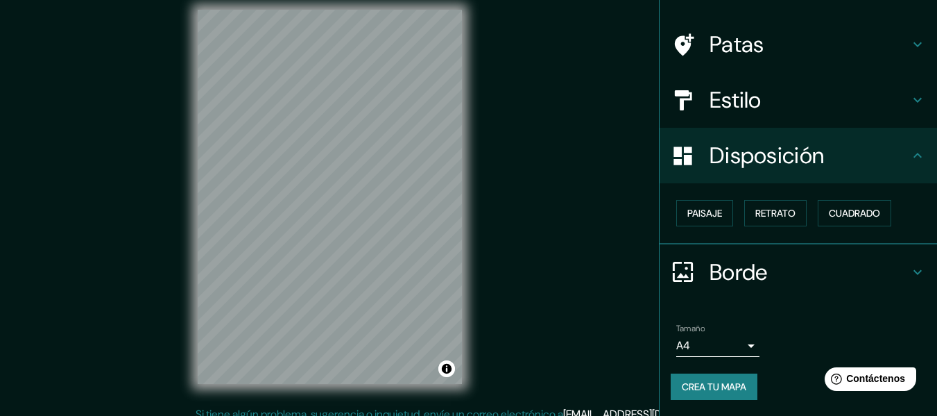
scroll to position [25, 0]
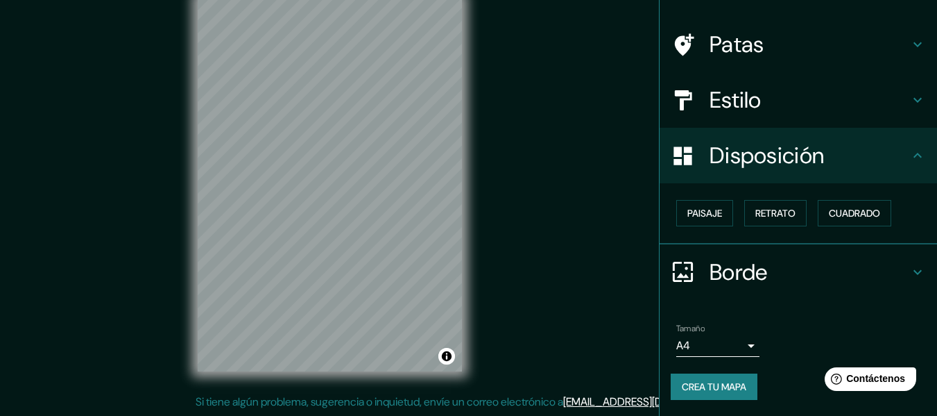
click at [829, 270] on h4 "Borde" at bounding box center [810, 272] width 200 height 28
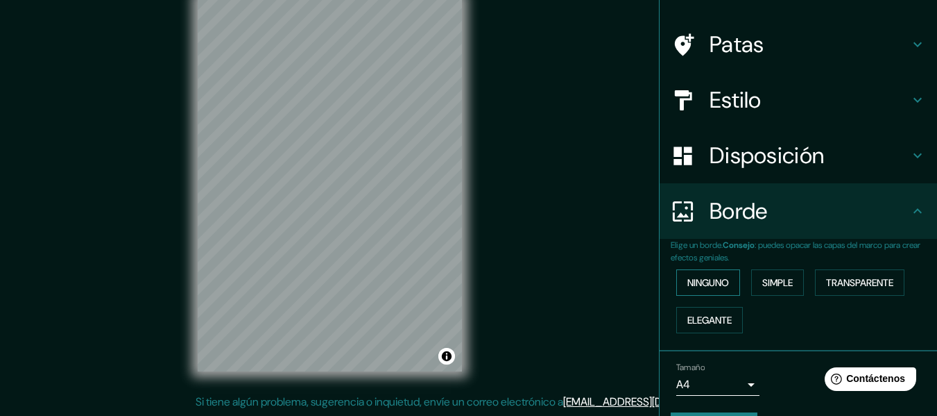
click at [695, 282] on font "Ninguno" at bounding box center [709, 282] width 42 height 12
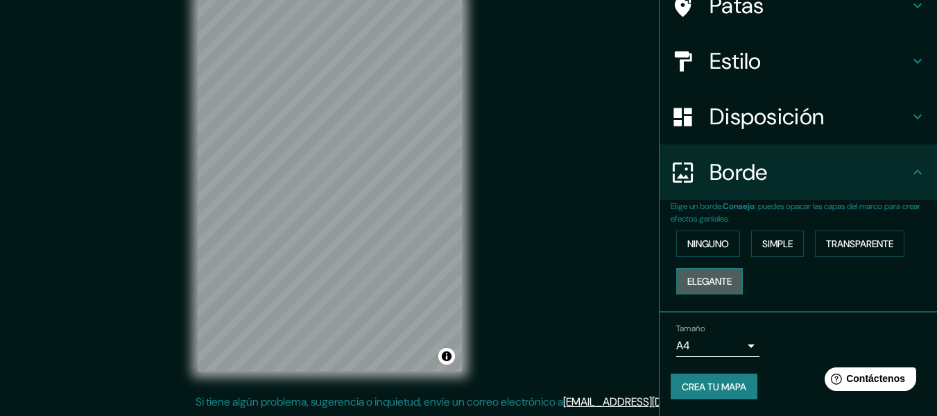
click at [727, 283] on button "Elegante" at bounding box center [710, 281] width 67 height 26
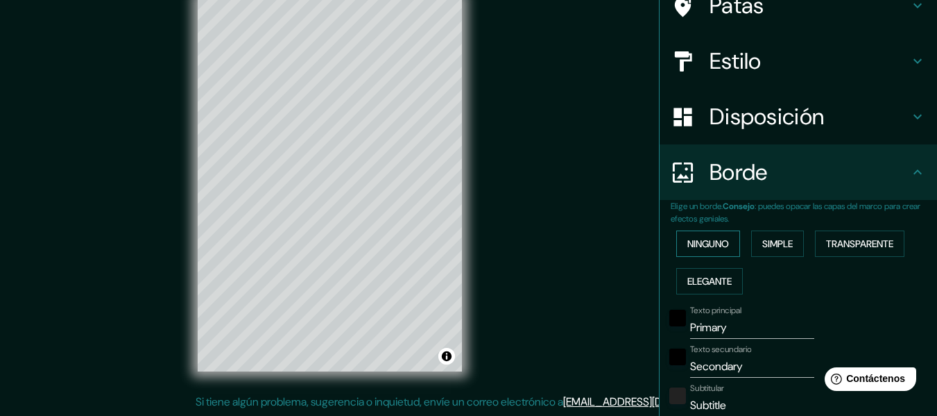
click at [716, 238] on font "Ninguno" at bounding box center [709, 243] width 42 height 12
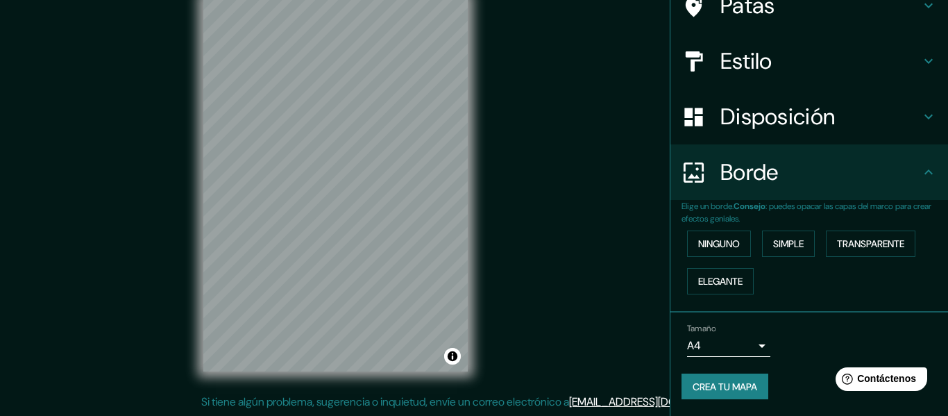
click at [724, 341] on body "Mappin Ubicación Tambopata, [GEOGRAPHIC_DATA][PERSON_NAME], Departamento de [GE…" at bounding box center [474, 183] width 948 height 416
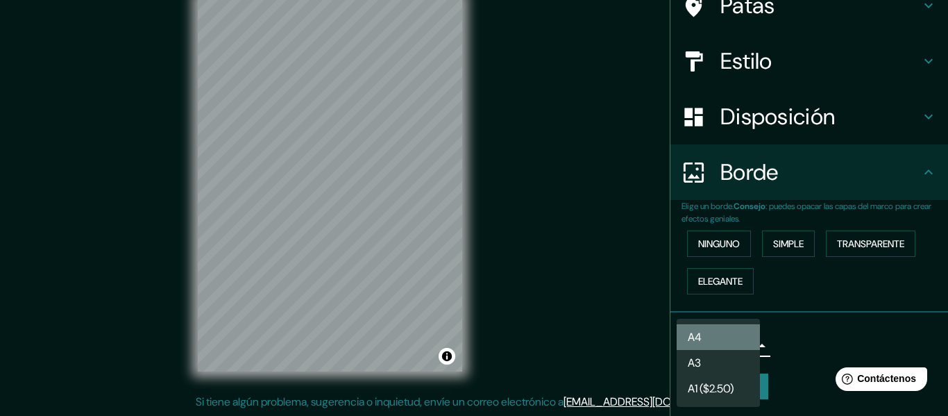
click at [722, 334] on li "A4" at bounding box center [718, 337] width 83 height 26
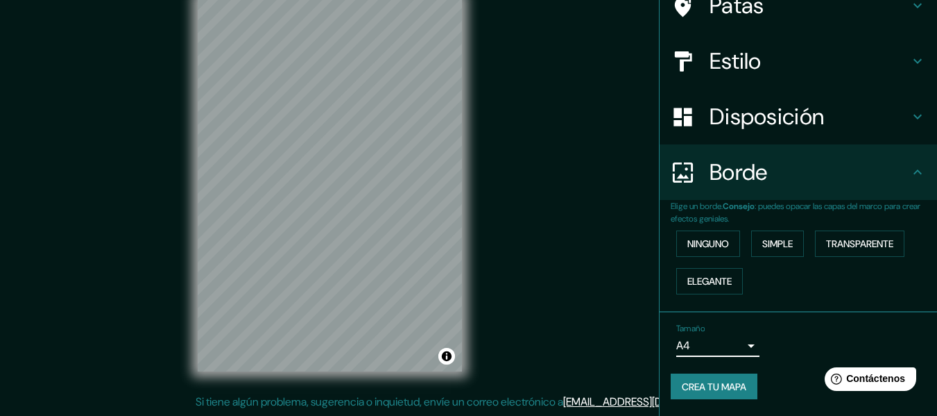
click at [732, 346] on body "Mappin Ubicación Tambopata, [GEOGRAPHIC_DATA][PERSON_NAME], Departamento de [GE…" at bounding box center [468, 183] width 937 height 416
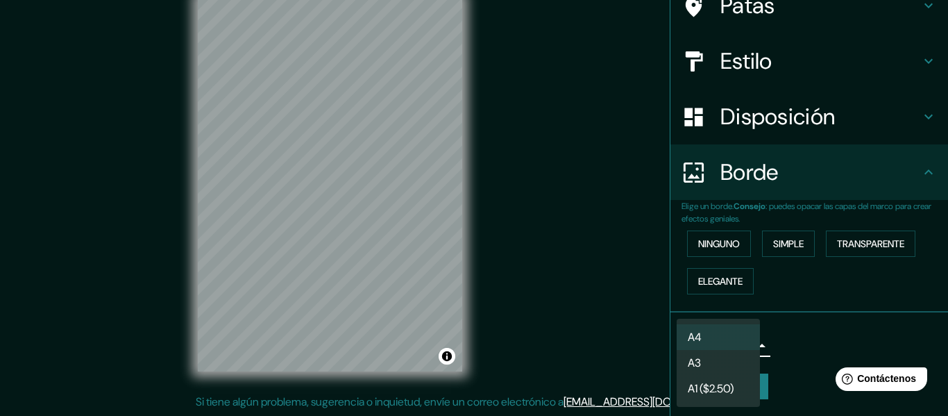
click at [708, 359] on li "A3" at bounding box center [718, 363] width 83 height 26
type input "a4"
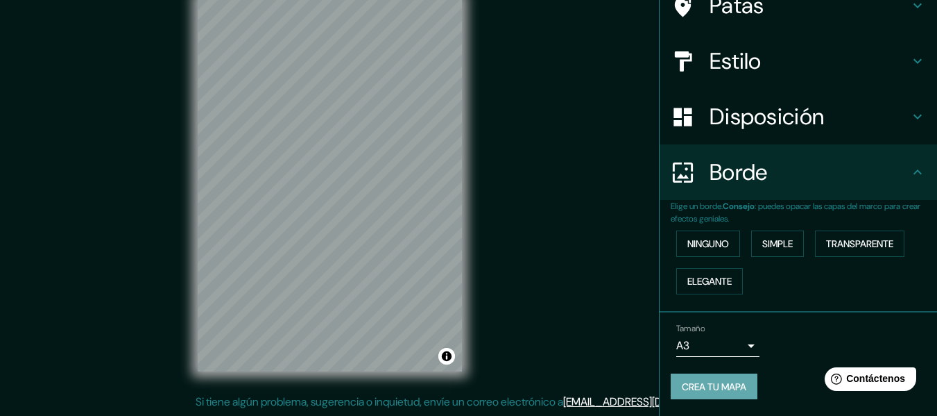
click at [708, 382] on font "Crea tu mapa" at bounding box center [714, 386] width 65 height 12
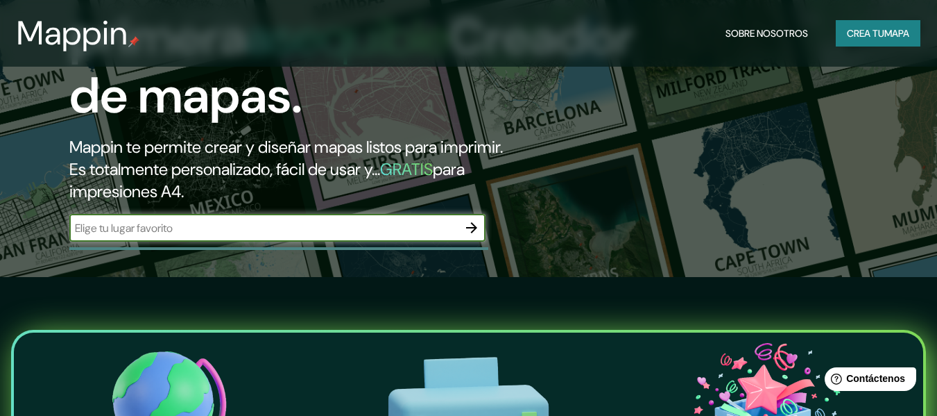
scroll to position [69, 0]
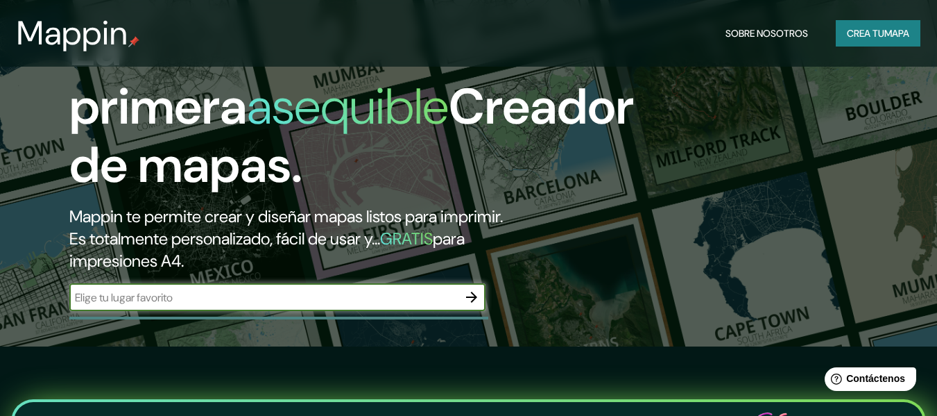
click at [230, 300] on input "text" at bounding box center [263, 297] width 389 height 16
click at [373, 246] on font "Es totalmente personalizado, fácil de usar y..." at bounding box center [224, 239] width 311 height 22
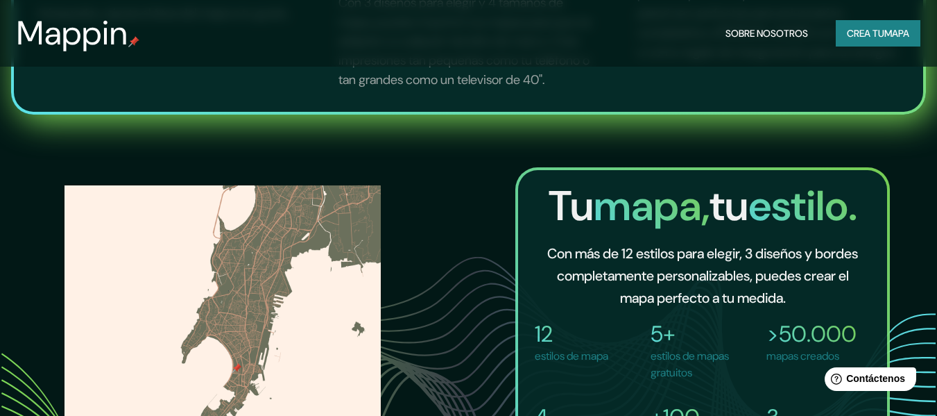
scroll to position [510, 0]
